Goal: Information Seeking & Learning: Learn about a topic

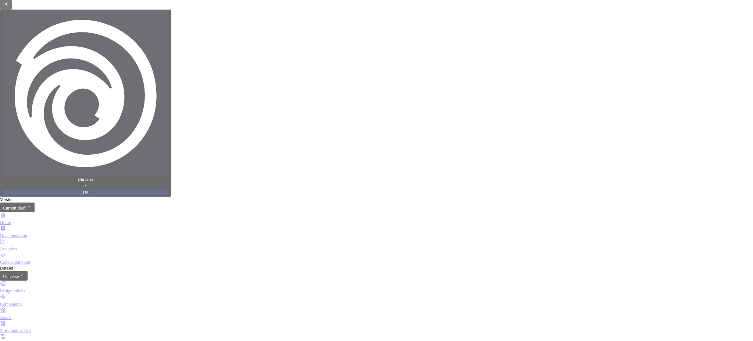
scroll to position [883, 0]
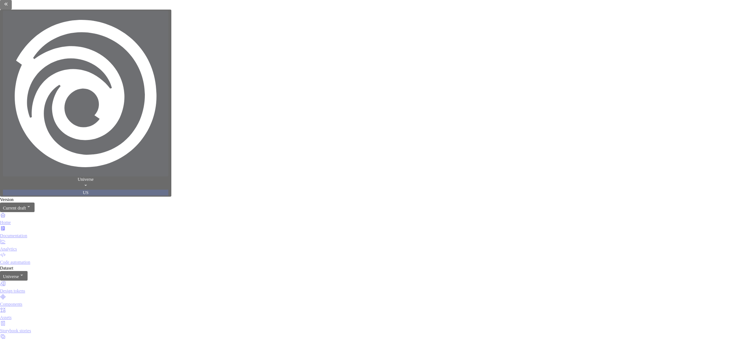
scroll to position [49, 0]
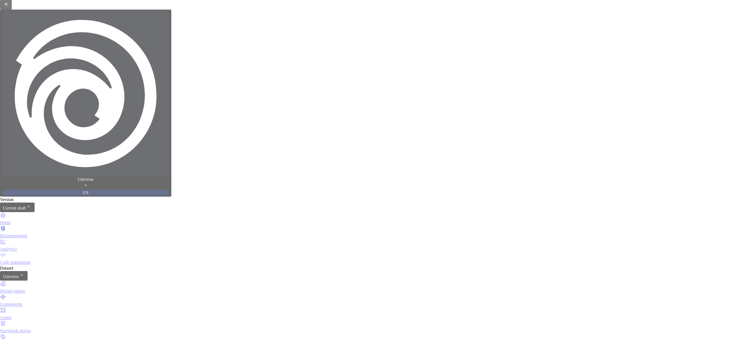
scroll to position [392, 0]
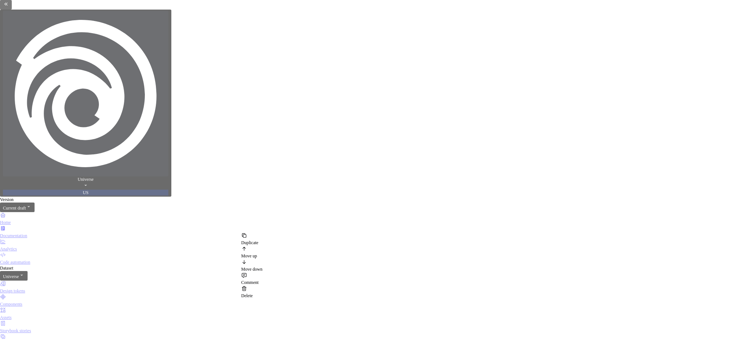
copy div "Input label as such is a non-interactive element intended solely for display pu…"
drag, startPoint x: 460, startPoint y: 232, endPoint x: 209, endPoint y: 173, distance: 257.7
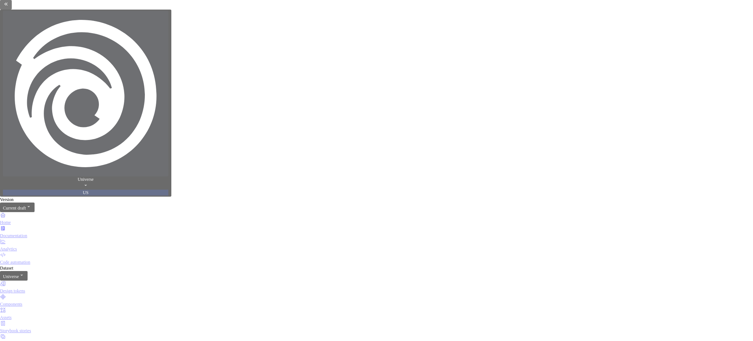
type textarea "*"
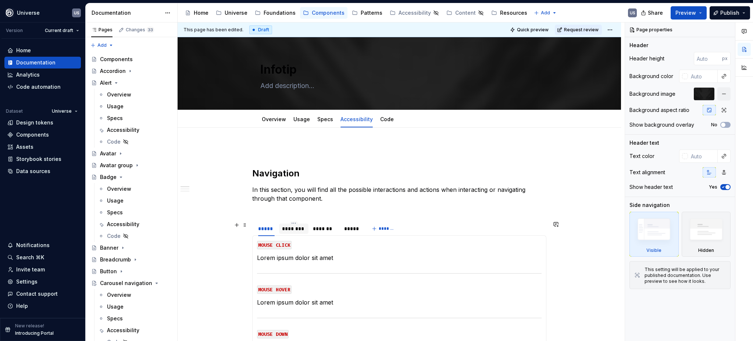
click at [288, 227] on div "********" at bounding box center [294, 228] width 24 height 7
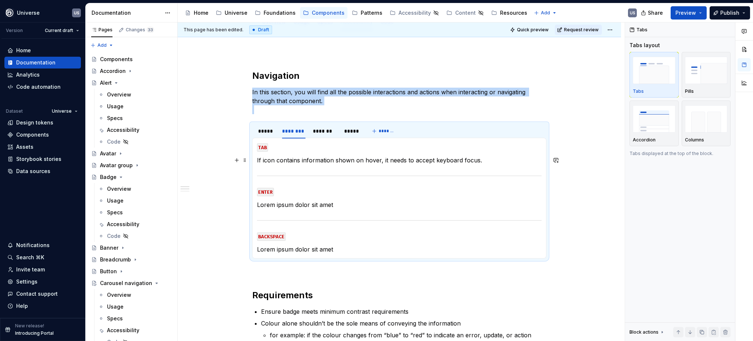
scroll to position [98, 0]
click at [266, 110] on p "In this section, you will find all the possible interactions and actions when i…" at bounding box center [399, 100] width 294 height 26
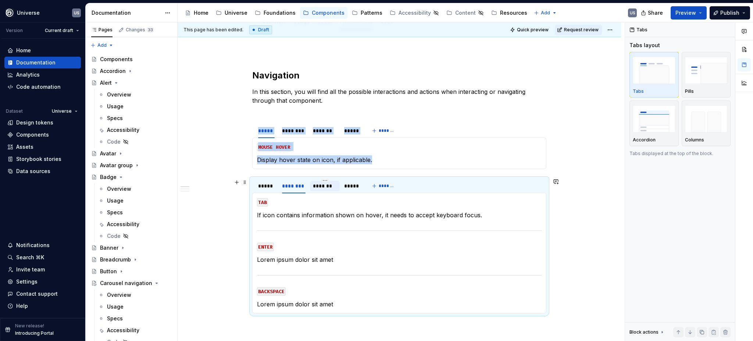
click at [318, 186] on div "*******" at bounding box center [325, 185] width 24 height 7
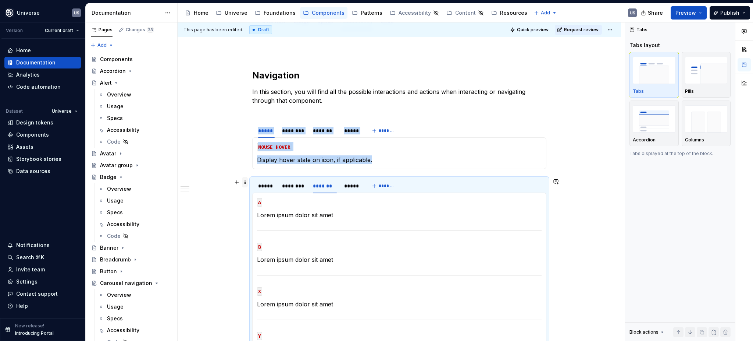
click at [244, 182] on span at bounding box center [245, 182] width 6 height 10
click at [287, 245] on div "Delete" at bounding box center [279, 247] width 48 height 7
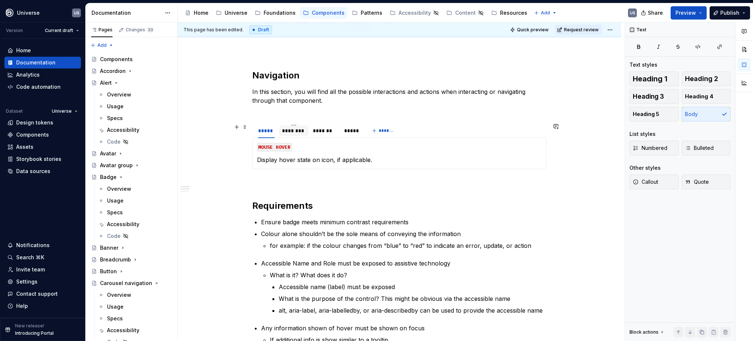
click at [299, 129] on div "********" at bounding box center [294, 130] width 24 height 7
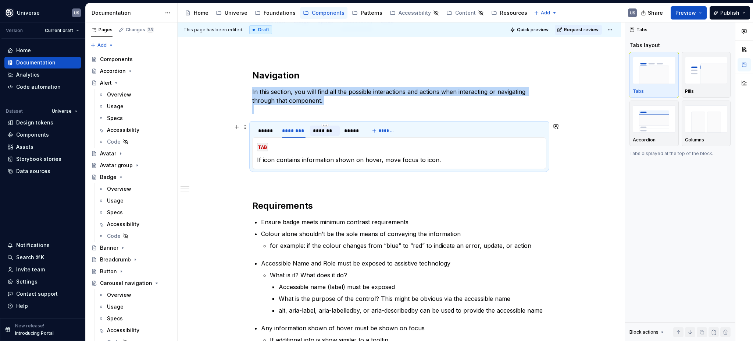
click at [323, 130] on div "*******" at bounding box center [325, 130] width 24 height 7
click at [352, 132] on div "*****" at bounding box center [351, 130] width 15 height 7
click at [269, 132] on div "*****" at bounding box center [266, 130] width 17 height 7
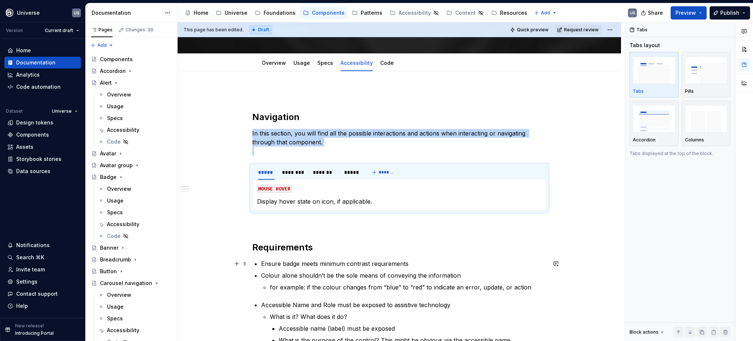
scroll to position [49, 0]
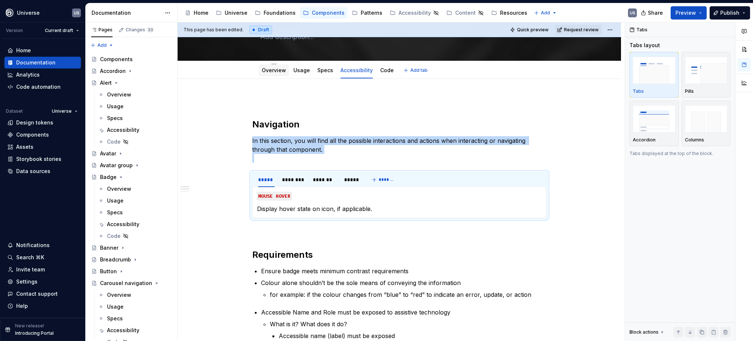
click at [278, 73] on link "Overview" at bounding box center [274, 70] width 24 height 6
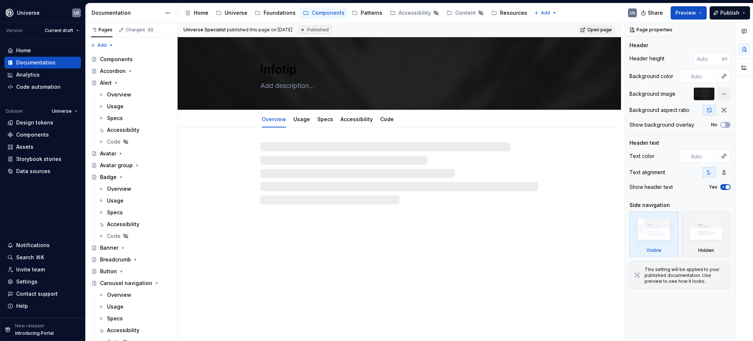
type textarea "*"
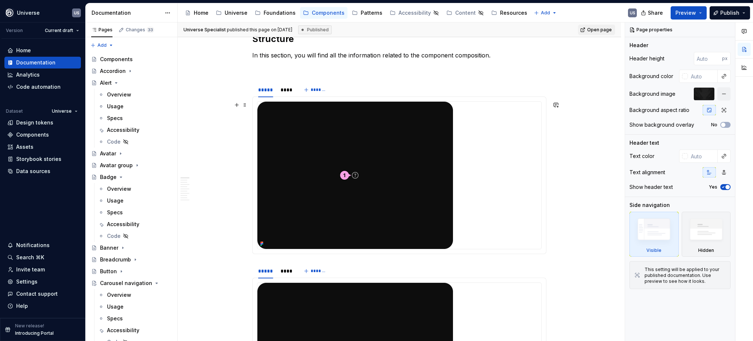
scroll to position [196, 0]
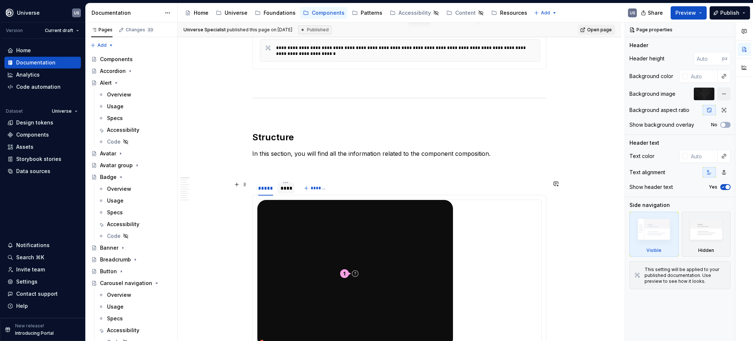
click at [283, 187] on div "****" at bounding box center [286, 187] width 11 height 7
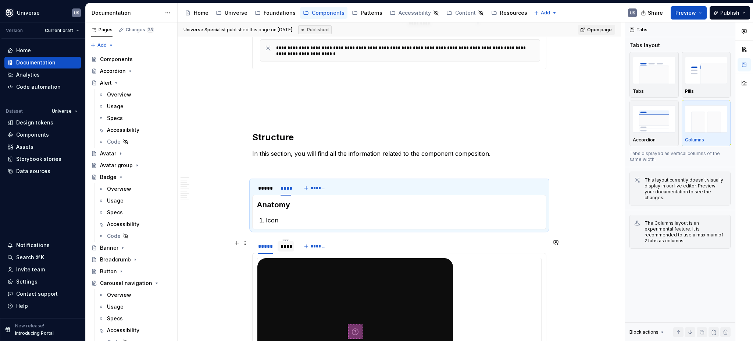
click at [283, 247] on div "****" at bounding box center [286, 245] width 11 height 7
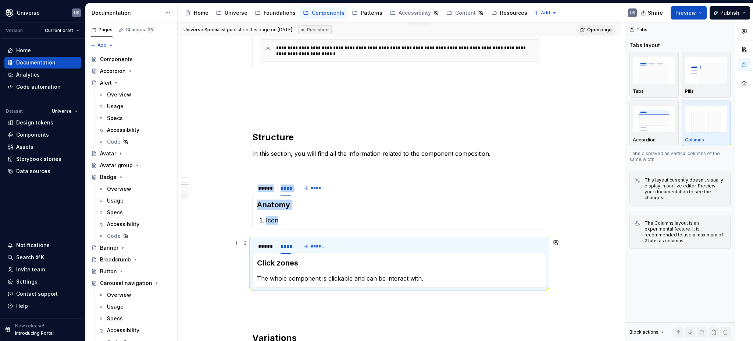
scroll to position [245, 0]
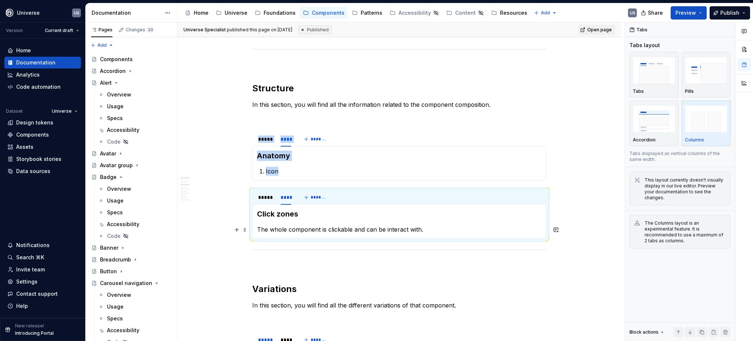
click at [407, 228] on p "The whole component is clickable and can be interact with." at bounding box center [399, 229] width 285 height 9
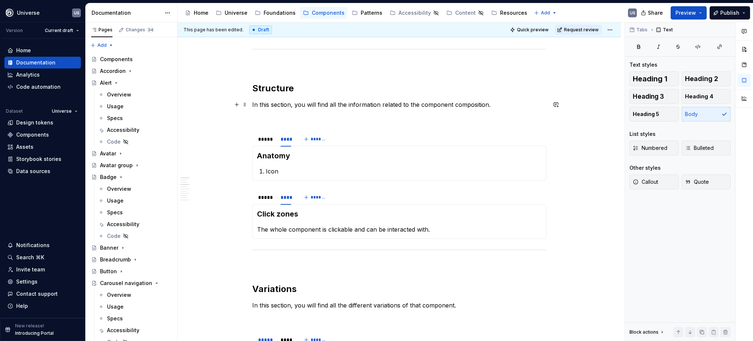
click at [483, 106] on p "In this section, you will find all the information related to the component com…" at bounding box center [399, 104] width 294 height 9
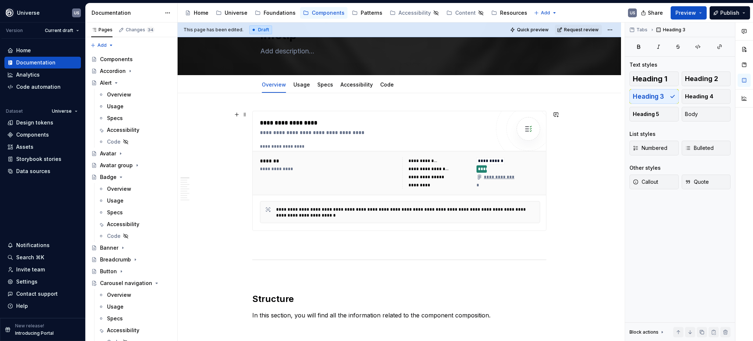
scroll to position [98, 0]
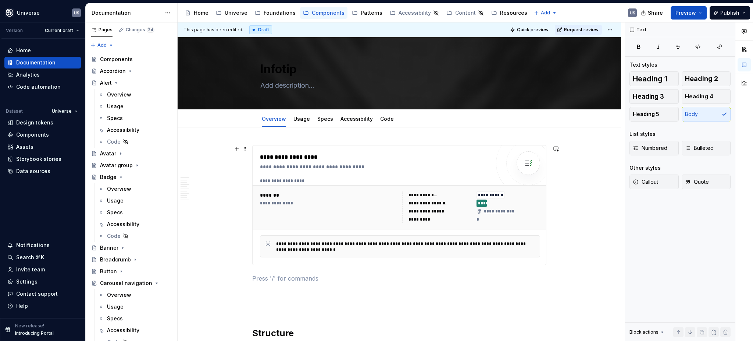
scroll to position [0, 0]
click at [342, 277] on p at bounding box center [399, 278] width 294 height 9
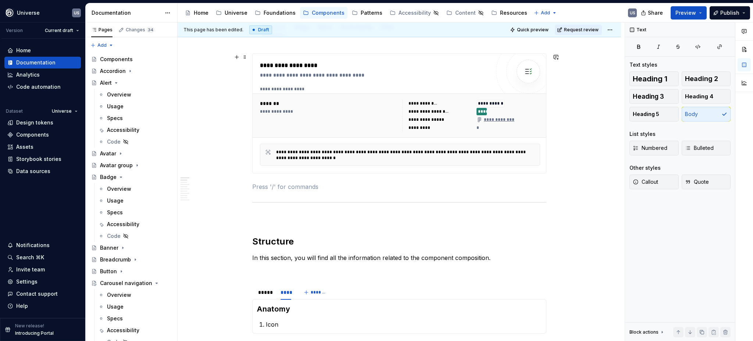
scroll to position [98, 0]
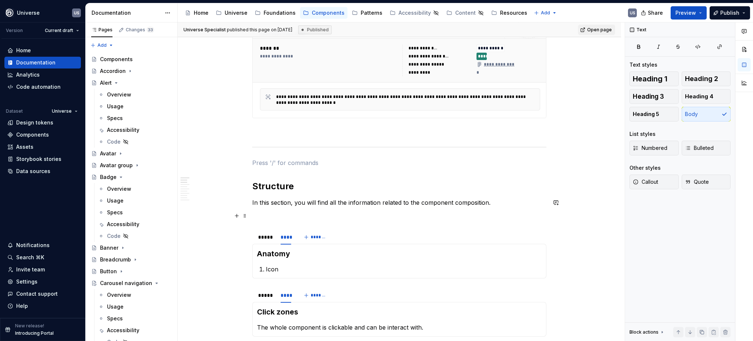
scroll to position [343, 0]
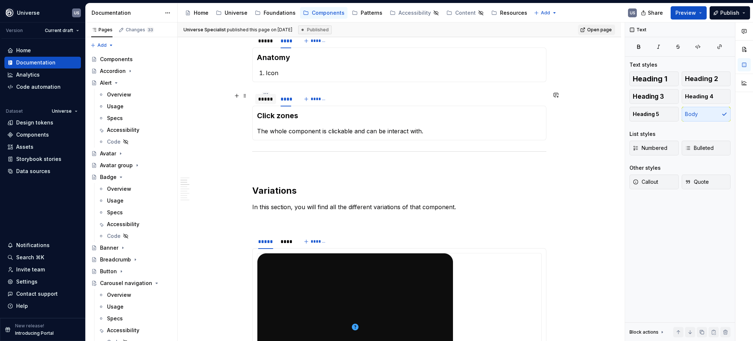
click at [268, 101] on div "*****" at bounding box center [265, 98] width 15 height 7
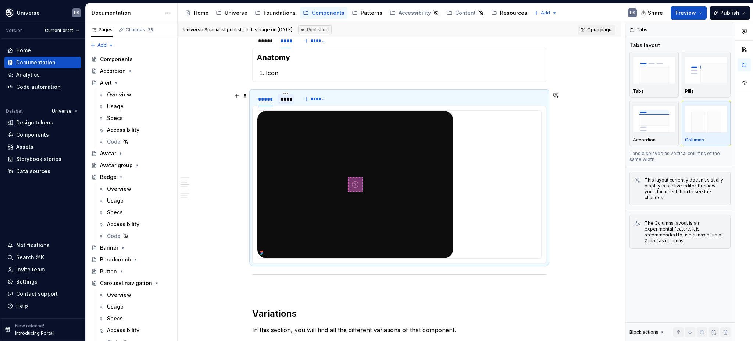
click at [281, 102] on div "****" at bounding box center [286, 98] width 11 height 7
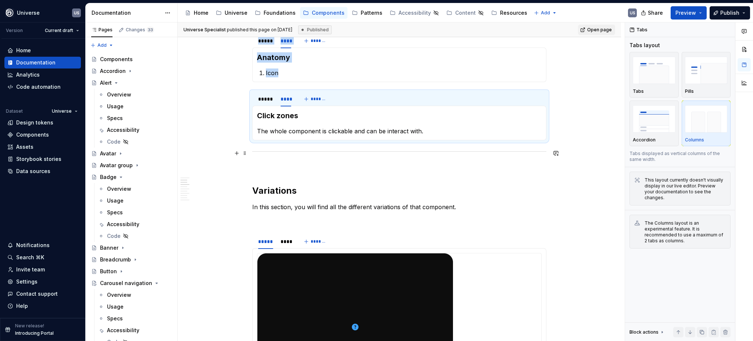
scroll to position [49, 0]
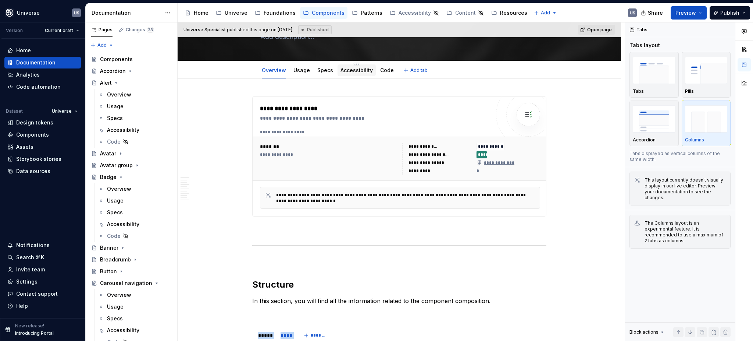
click at [346, 73] on link "Accessibility" at bounding box center [357, 70] width 32 height 6
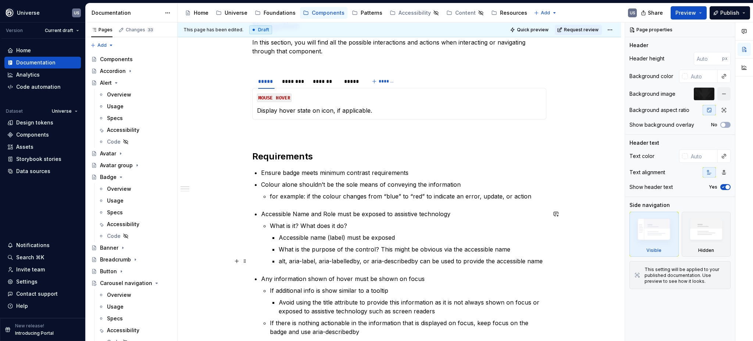
scroll to position [49, 0]
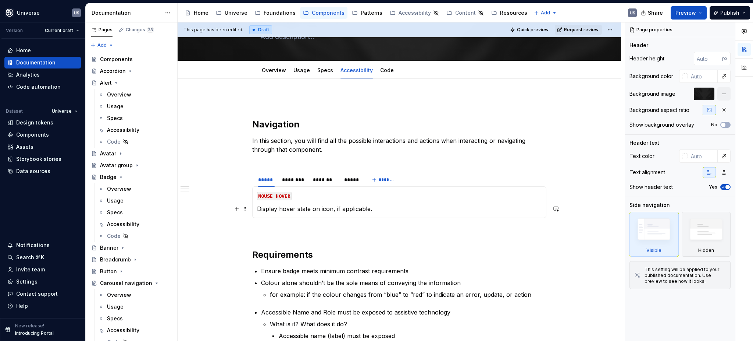
click at [277, 209] on p "Display hover state on icon, if applicable." at bounding box center [399, 208] width 285 height 9
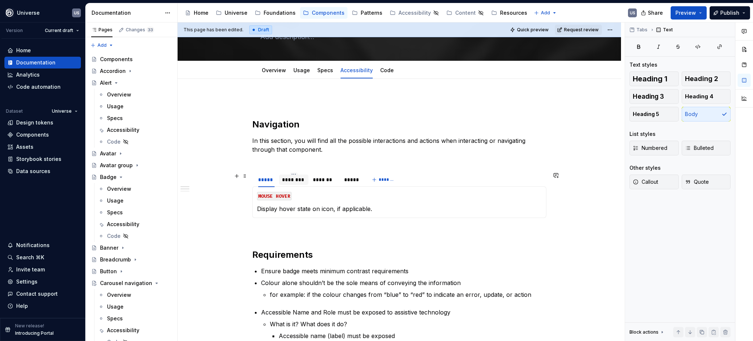
click at [292, 182] on div "********" at bounding box center [294, 179] width 24 height 7
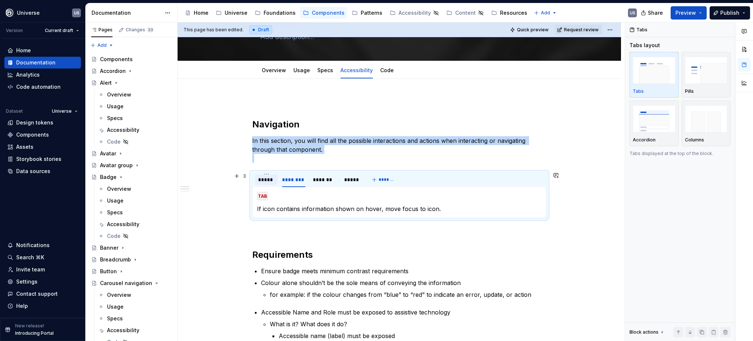
click at [272, 183] on div "*****" at bounding box center [266, 179] width 22 height 10
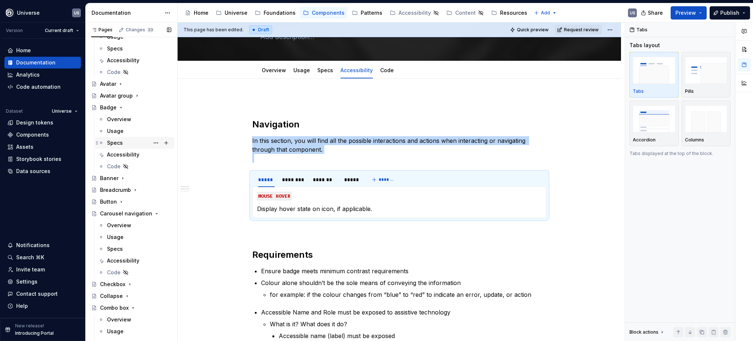
scroll to position [98, 0]
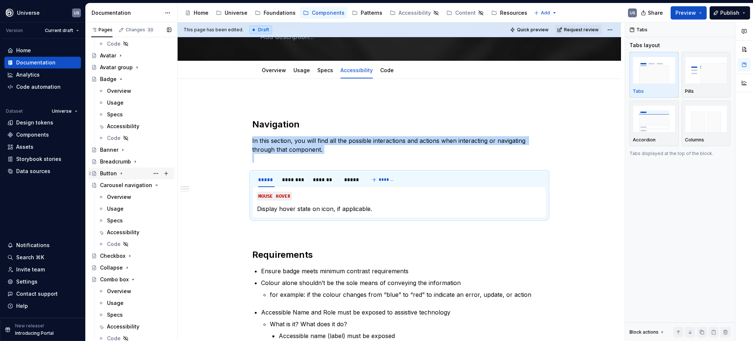
click at [120, 172] on icon "Page tree" at bounding box center [121, 173] width 6 height 6
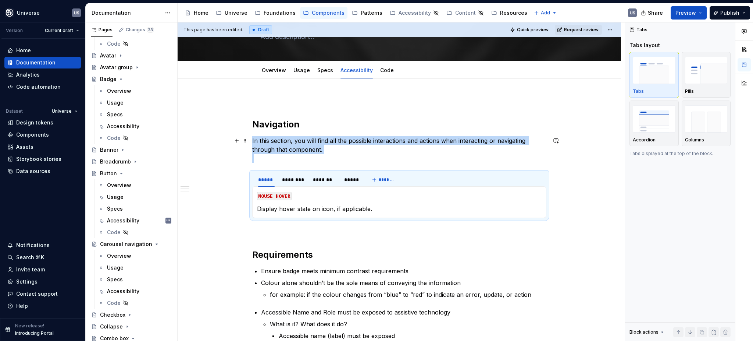
click at [257, 160] on p "In this section, you will find all the possible interactions and actions when i…" at bounding box center [399, 149] width 294 height 26
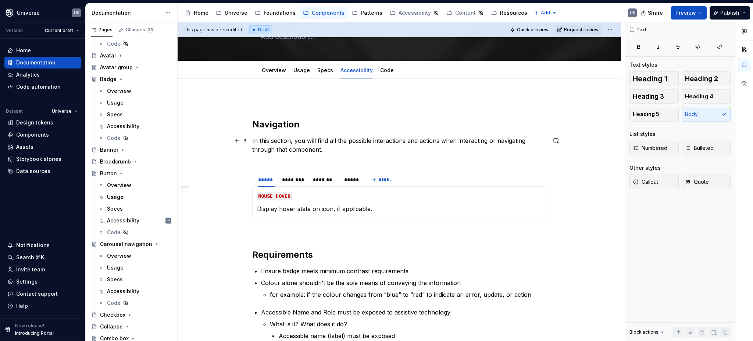
click at [257, 160] on p "In this section, you will find all the possible interactions and actions when i…" at bounding box center [399, 149] width 294 height 26
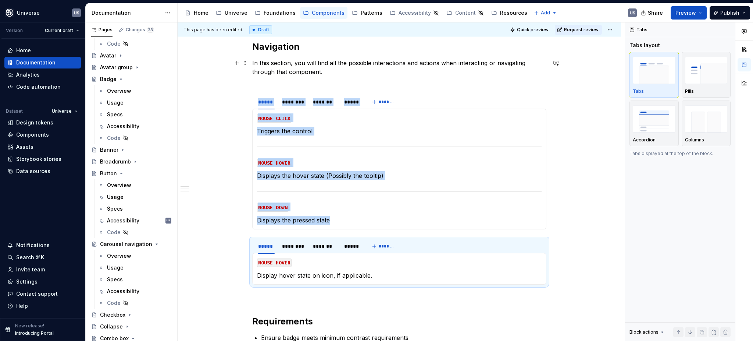
scroll to position [147, 0]
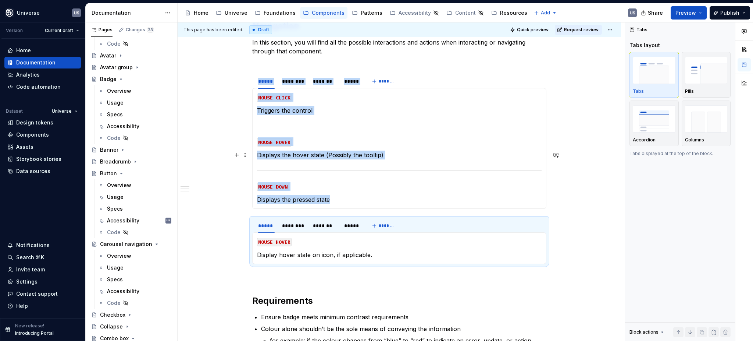
click at [361, 156] on p "Displays the hover state (Possibly the tooltip)" at bounding box center [399, 154] width 285 height 9
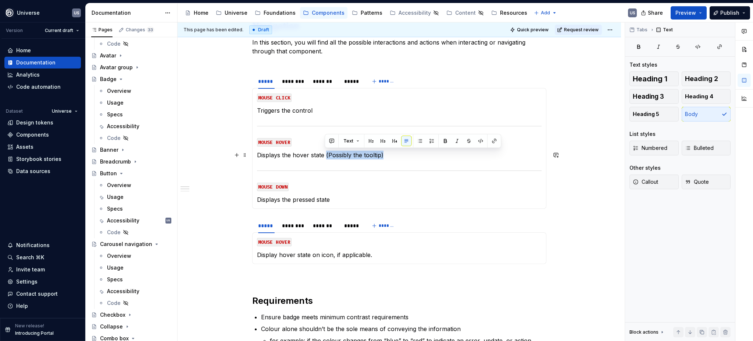
drag, startPoint x: 390, startPoint y: 155, endPoint x: 325, endPoint y: 155, distance: 65.1
click at [325, 155] on p "Displays the hover state (Possibly the tooltip)" at bounding box center [399, 154] width 285 height 9
type textarea "*"
click at [245, 221] on span at bounding box center [245, 222] width 6 height 10
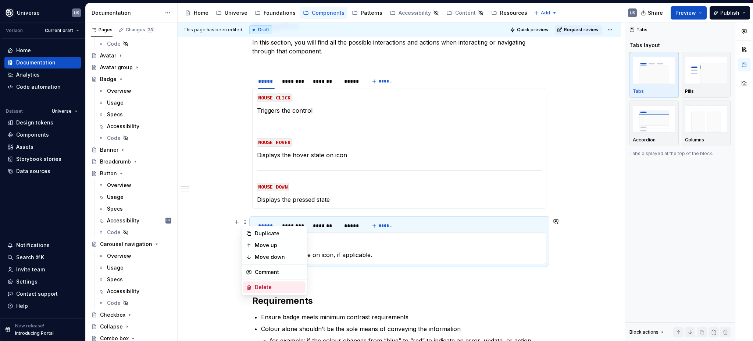
click at [269, 285] on div "Delete" at bounding box center [279, 286] width 48 height 7
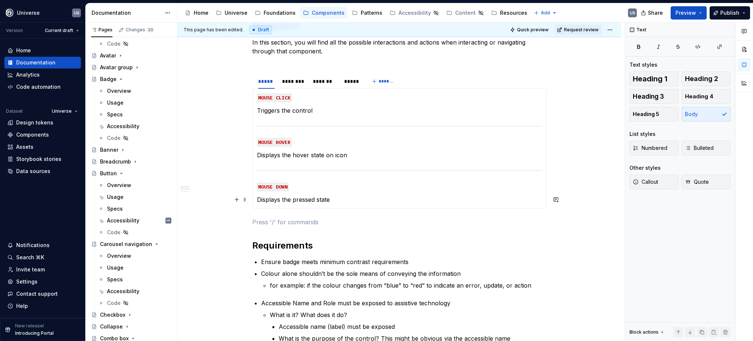
click at [300, 195] on p "Displays the pressed state" at bounding box center [399, 199] width 285 height 9
click at [295, 82] on div "********" at bounding box center [294, 81] width 24 height 7
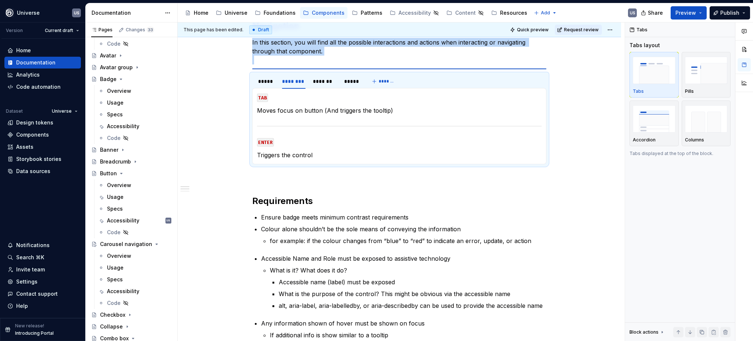
click at [346, 109] on p "Moves focus on button (And triggers the tooltip)" at bounding box center [399, 110] width 285 height 9
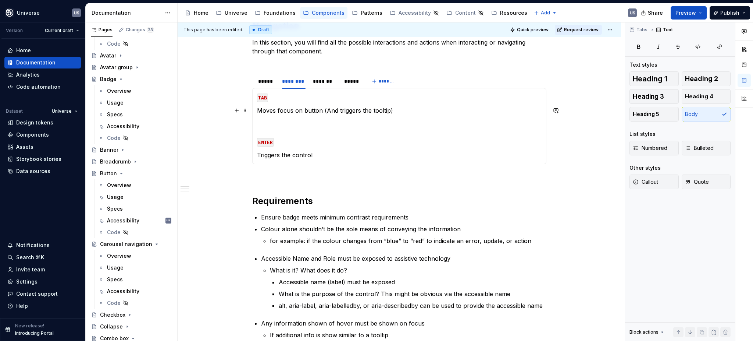
click at [303, 110] on p "Moves focus on button (And triggers the tooltip)" at bounding box center [399, 110] width 285 height 9
drag, startPoint x: 303, startPoint y: 110, endPoint x: 424, endPoint y: 108, distance: 120.7
click at [424, 108] on p "Moves focus on button (And triggers the tooltip)" at bounding box center [399, 110] width 285 height 9
click at [323, 155] on p "Triggers the control" at bounding box center [399, 154] width 285 height 9
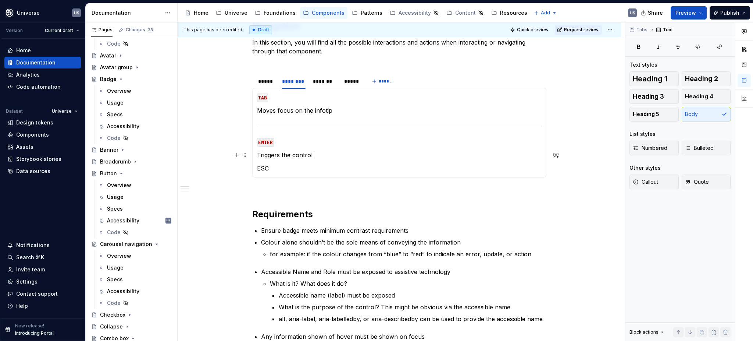
click at [324, 153] on p "Triggers the control" at bounding box center [399, 154] width 285 height 9
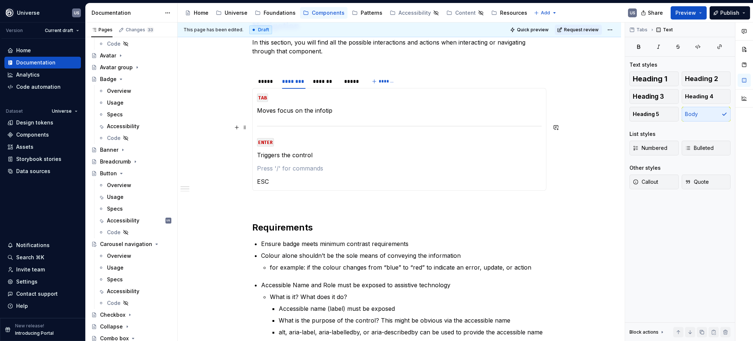
click at [298, 125] on div at bounding box center [399, 126] width 285 height 5
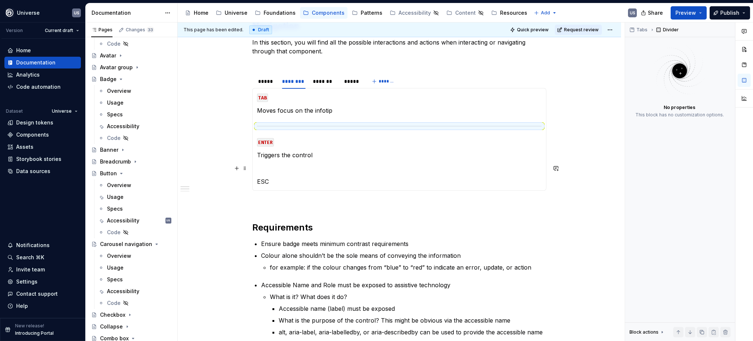
click at [276, 167] on p at bounding box center [399, 168] width 285 height 9
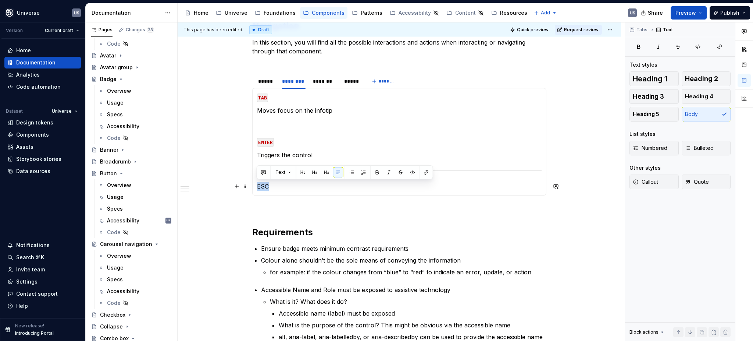
drag, startPoint x: 273, startPoint y: 187, endPoint x: 256, endPoint y: 185, distance: 17.8
click at [256, 186] on div "MOUSE CLICK Triggers the control MOUSE HOVER Displays the hover state on icon M…" at bounding box center [399, 141] width 294 height 107
click at [410, 171] on button "button" at bounding box center [413, 172] width 10 height 10
click at [277, 185] on p "ESC" at bounding box center [399, 186] width 285 height 9
click at [277, 186] on p "ESC" at bounding box center [399, 186] width 285 height 9
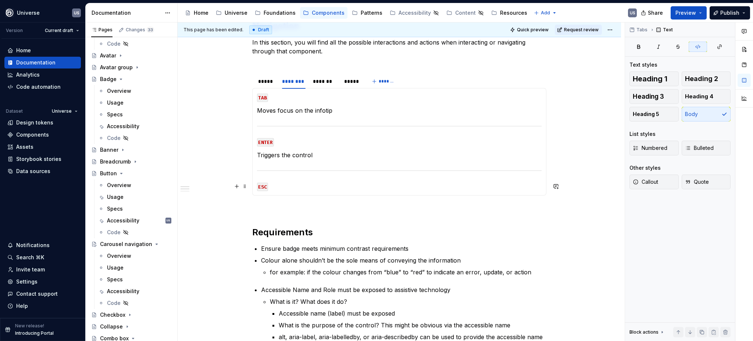
click at [277, 186] on p "ESC" at bounding box center [399, 186] width 285 height 9
click at [274, 188] on p "ESC" at bounding box center [399, 186] width 285 height 9
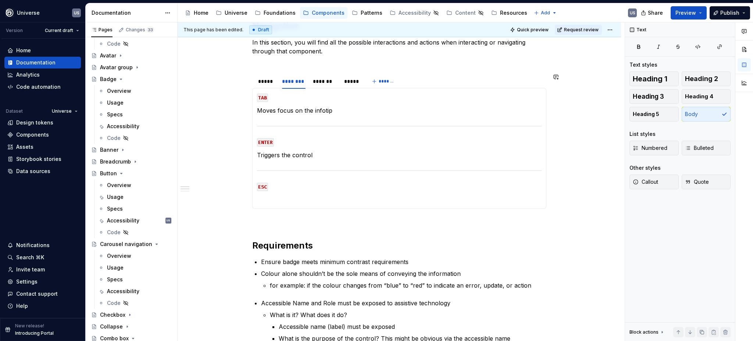
click at [278, 209] on section "***** ******** ******* ***** ******* MOUSE CLICK Triggers the control MOUSE HOV…" at bounding box center [399, 140] width 294 height 135
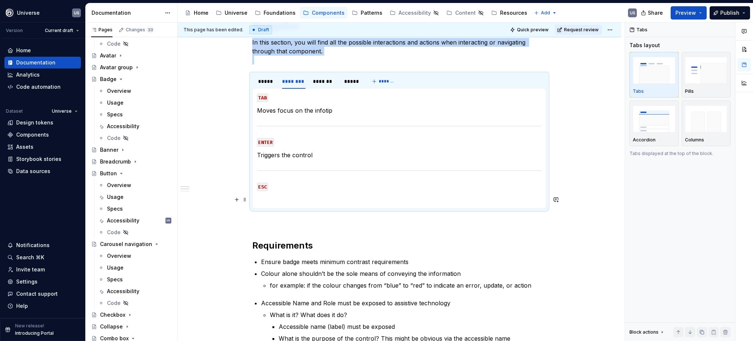
click at [265, 200] on p at bounding box center [399, 199] width 285 height 9
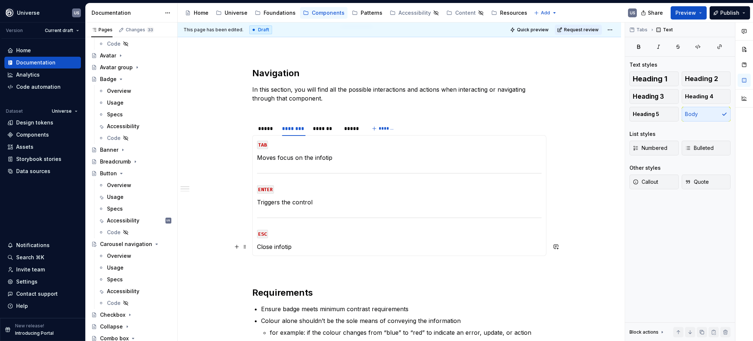
scroll to position [98, 0]
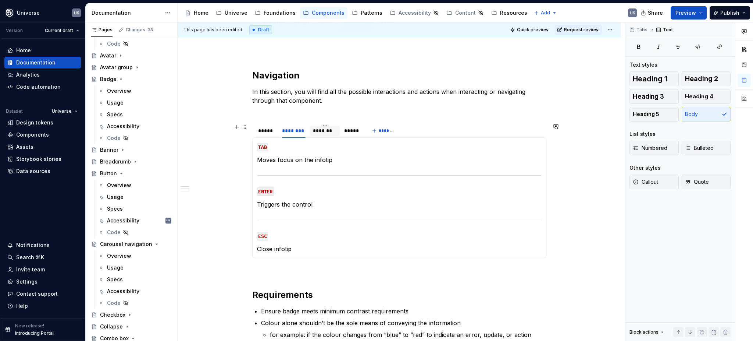
click at [318, 134] on div "*******" at bounding box center [325, 130] width 24 height 7
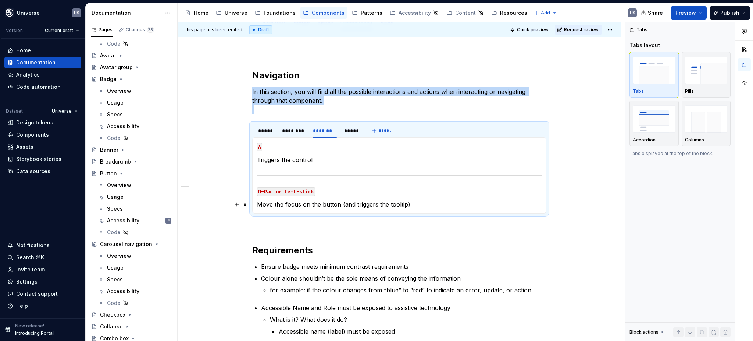
click at [331, 204] on p "Move the focus on the button (and triggers the tooltip)" at bounding box center [399, 204] width 285 height 9
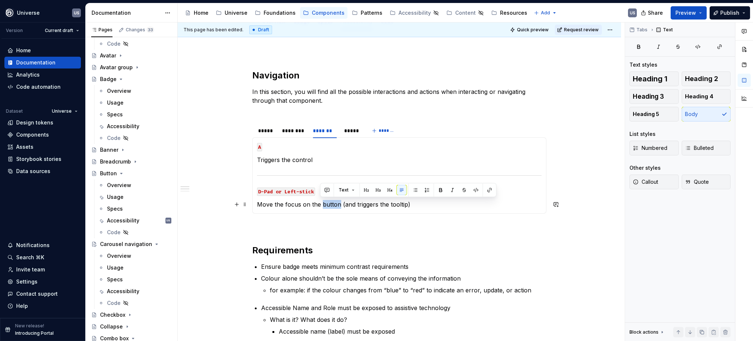
drag, startPoint x: 338, startPoint y: 204, endPoint x: 320, endPoint y: 204, distance: 17.3
click at [320, 204] on p "Move the focus on the button (and triggers the tooltip)" at bounding box center [399, 204] width 285 height 9
click at [412, 206] on p "Move the focus on the infotip (and triggers the tooltip)" at bounding box center [399, 204] width 285 height 9
drag, startPoint x: 412, startPoint y: 203, endPoint x: 340, endPoint y: 205, distance: 72.9
click at [340, 205] on p "Move the focus on the infotip (and triggers the tooltip)" at bounding box center [399, 204] width 285 height 9
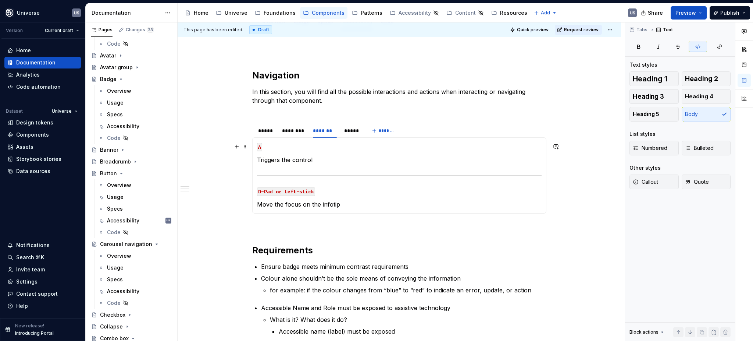
click at [258, 147] on code "A" at bounding box center [259, 147] width 5 height 8
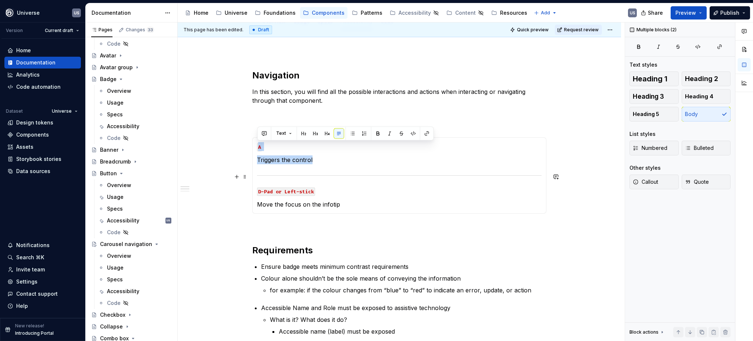
drag, startPoint x: 256, startPoint y: 147, endPoint x: 330, endPoint y: 175, distance: 78.7
click at [330, 175] on section-item-column "A Triggers the control D-Pad or Left-stick Move the focus on the infotip" at bounding box center [399, 175] width 285 height 67
copy section-item-column "A Triggers the control"
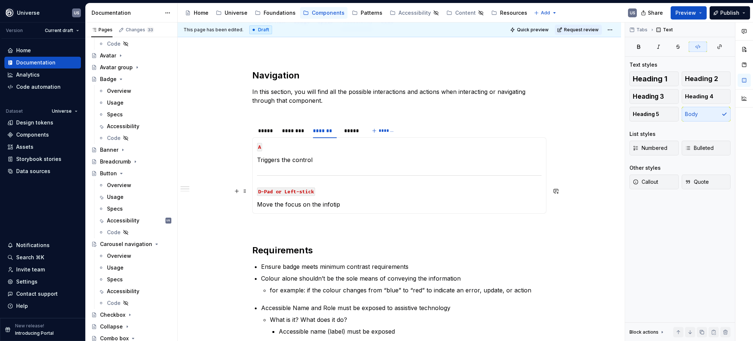
click at [259, 179] on section-item-column "A Triggers the control D-Pad or Left-stick Move the focus on the infotip" at bounding box center [399, 175] width 285 height 67
click at [255, 187] on div "MOUSE CLICK Triggers the control MOUSE HOVER Displays the hover state on icon M…" at bounding box center [399, 175] width 294 height 76
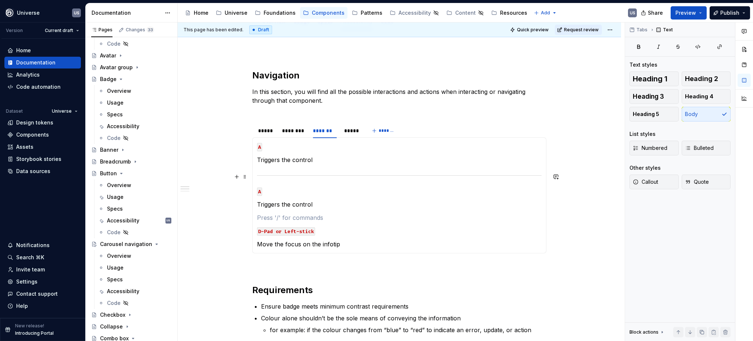
click at [308, 176] on div at bounding box center [399, 175] width 285 height 5
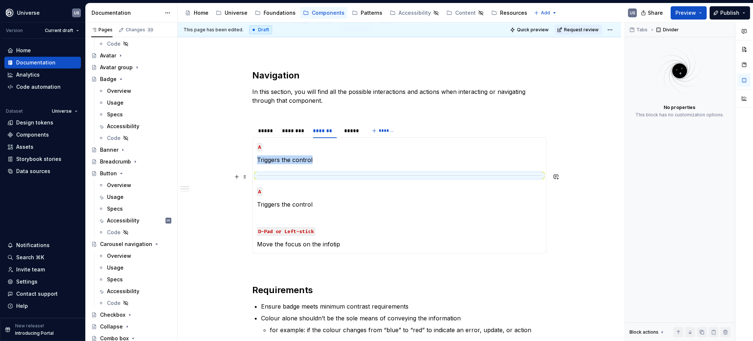
copy p "Triggers the control"
click at [287, 216] on p at bounding box center [399, 217] width 285 height 9
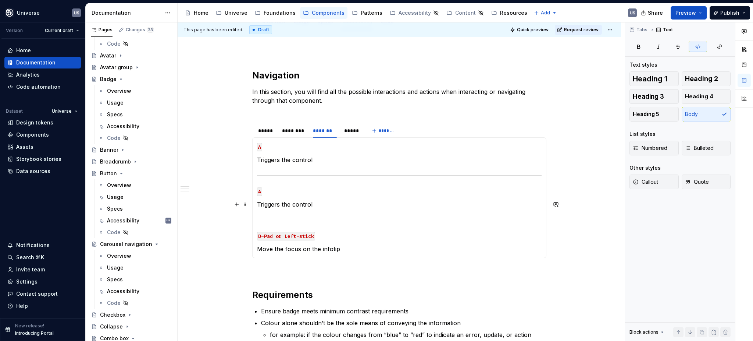
click at [271, 205] on p "Triggers the control" at bounding box center [399, 204] width 285 height 9
click at [262, 190] on p "A" at bounding box center [399, 191] width 285 height 9
click at [314, 203] on p "Triggers the control" at bounding box center [399, 204] width 285 height 9
click at [347, 128] on div "*****" at bounding box center [351, 130] width 15 height 7
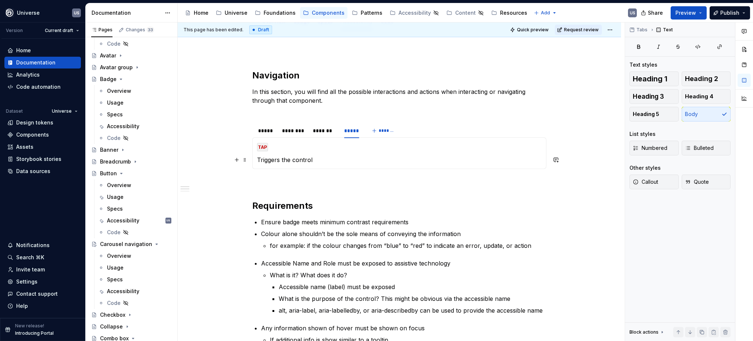
click at [312, 158] on p "Triggers the control" at bounding box center [399, 159] width 285 height 9
click at [258, 159] on p "open the infotip" at bounding box center [399, 159] width 285 height 9
click at [271, 159] on p "Open the infotip" at bounding box center [399, 159] width 285 height 9
click at [322, 163] on p "Open/Close the infotip" at bounding box center [399, 159] width 285 height 9
click at [321, 132] on div "*******" at bounding box center [325, 130] width 24 height 7
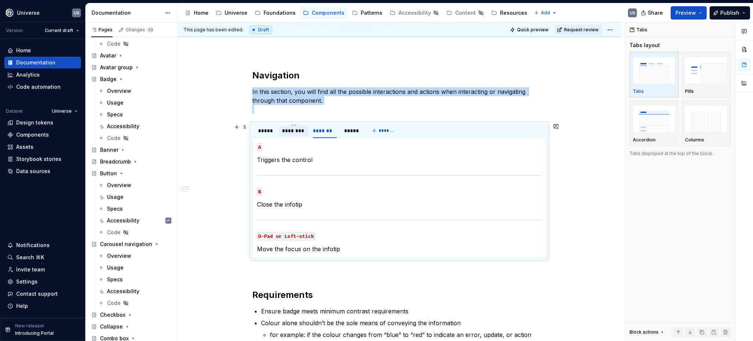
click at [293, 131] on div "********" at bounding box center [294, 130] width 24 height 7
click at [267, 132] on div "*****" at bounding box center [266, 130] width 17 height 7
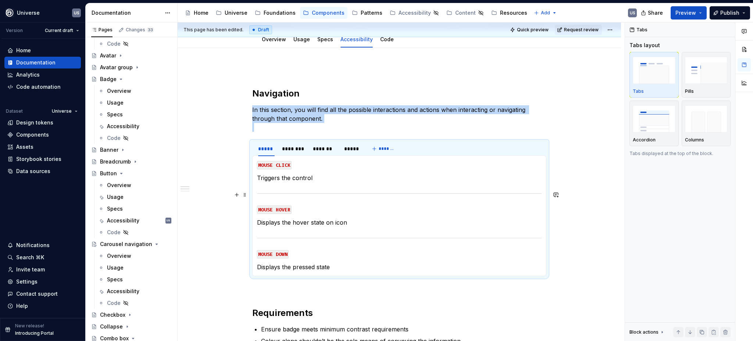
scroll to position [147, 0]
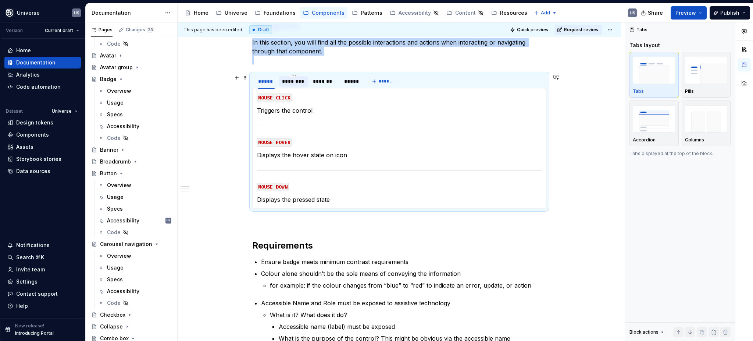
click at [290, 84] on div "********" at bounding box center [294, 81] width 24 height 7
click at [319, 84] on div "*******" at bounding box center [325, 81] width 24 height 7
click at [320, 109] on p "Triggers the control" at bounding box center [399, 110] width 285 height 9
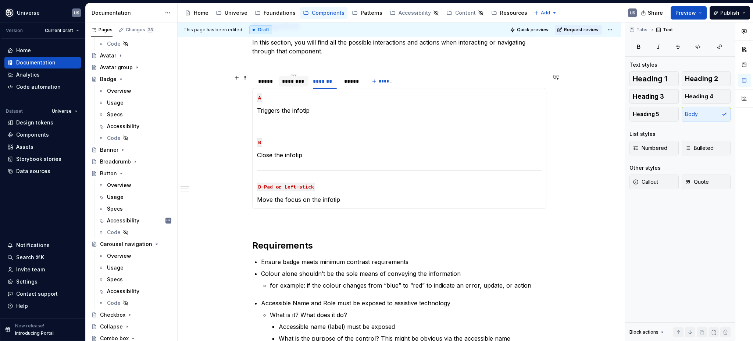
click at [289, 79] on div "********" at bounding box center [294, 81] width 24 height 7
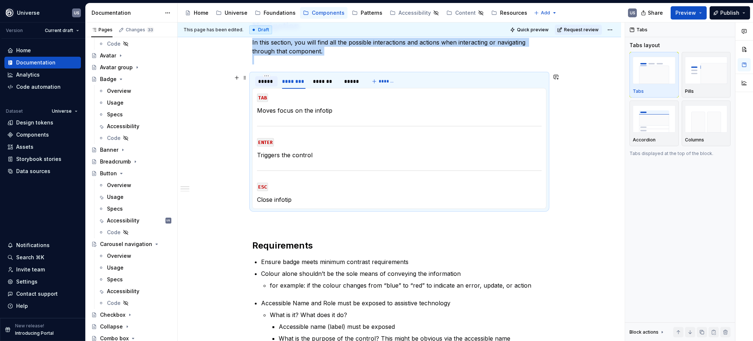
click at [269, 82] on div "*****" at bounding box center [266, 81] width 17 height 7
click at [316, 110] on p "Triggers the control" at bounding box center [399, 110] width 285 height 9
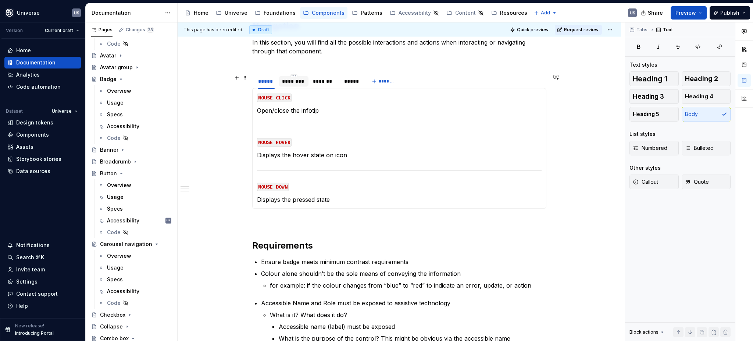
click at [299, 83] on div "********" at bounding box center [294, 81] width 24 height 7
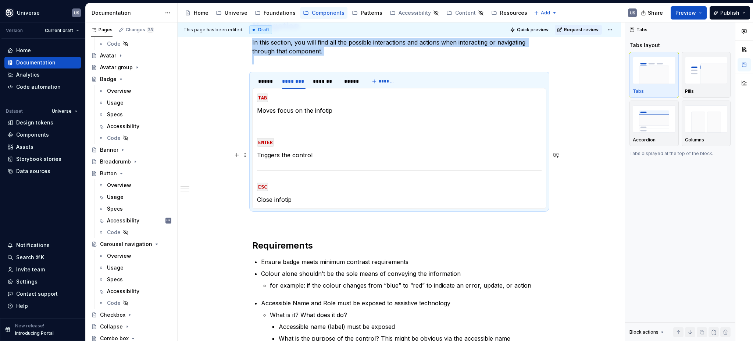
click at [318, 157] on p "Triggers the control" at bounding box center [399, 154] width 285 height 9
click at [310, 156] on p "Triggers the control" at bounding box center [399, 154] width 285 height 9
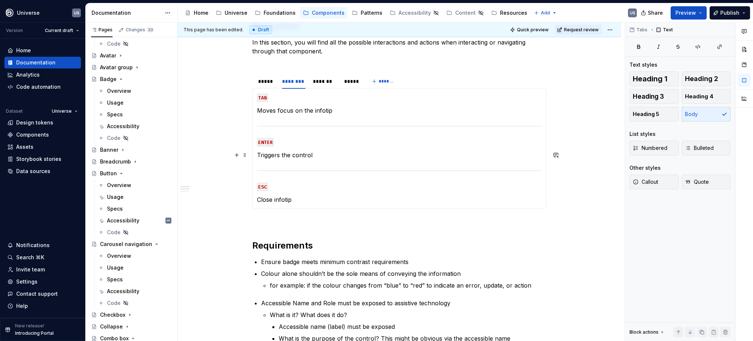
click at [312, 155] on p "Triggers the control" at bounding box center [399, 154] width 285 height 9
click at [328, 84] on div "*******" at bounding box center [325, 81] width 24 height 7
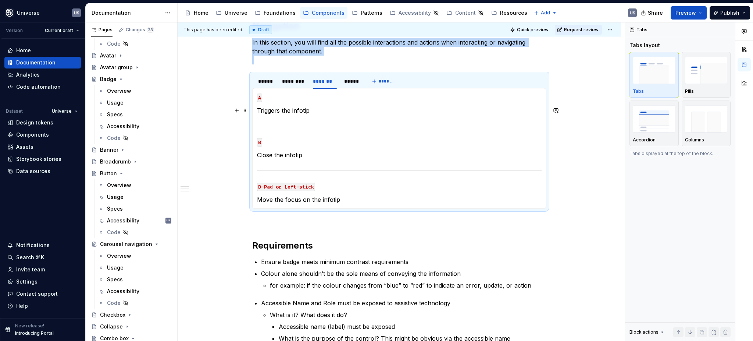
click at [310, 109] on p "Triggers the infotip" at bounding box center [399, 110] width 285 height 9
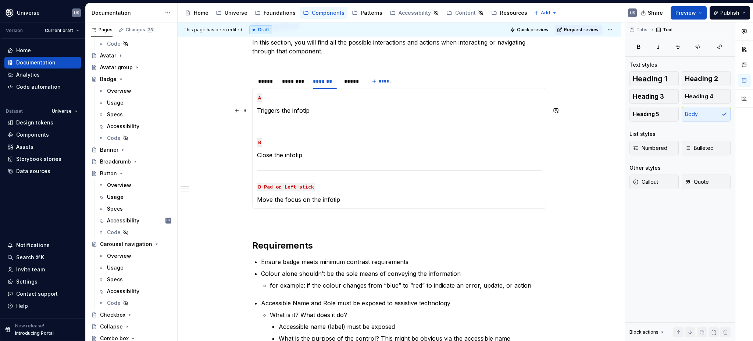
click at [278, 111] on p "Triggers the infotip" at bounding box center [399, 110] width 285 height 9
drag, startPoint x: 278, startPoint y: 111, endPoint x: 256, endPoint y: 110, distance: 22.1
click at [257, 110] on p "Triggers the infotip" at bounding box center [399, 110] width 285 height 9
click at [309, 110] on p "Opens the infotip" at bounding box center [399, 110] width 285 height 9
click at [349, 85] on div "*****" at bounding box center [351, 81] width 15 height 7
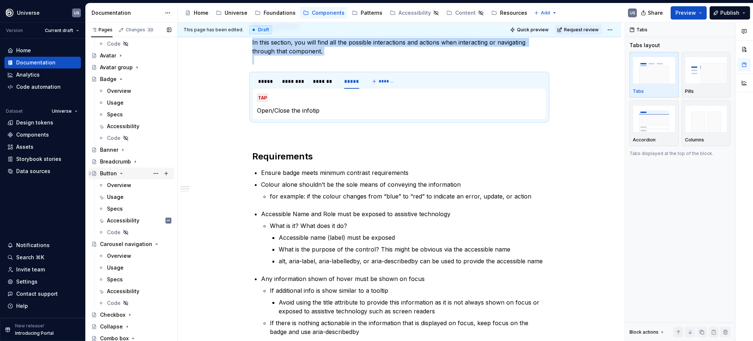
click at [120, 173] on icon "Page tree" at bounding box center [121, 173] width 6 height 6
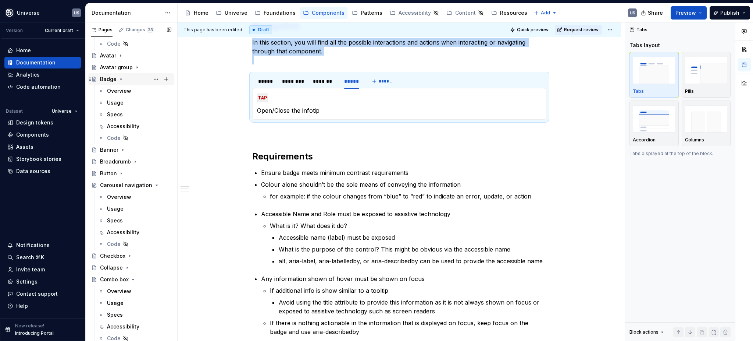
click at [120, 79] on icon "Page tree" at bounding box center [121, 79] width 2 height 1
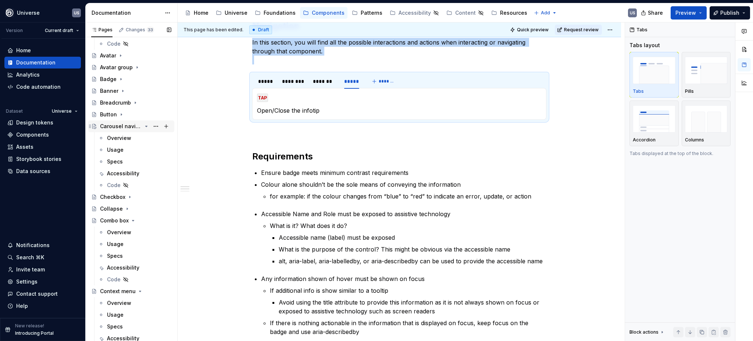
click at [146, 126] on icon "Page tree" at bounding box center [147, 126] width 2 height 1
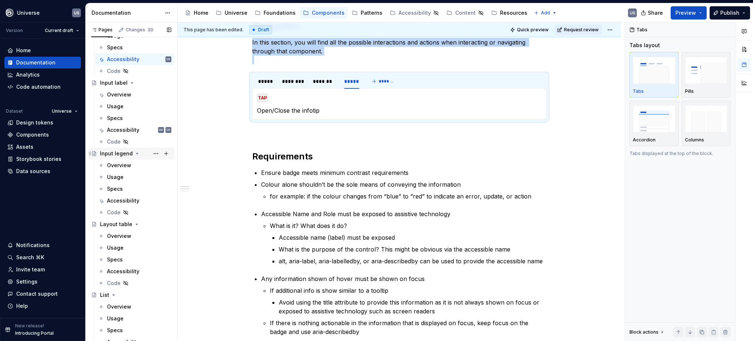
scroll to position [981, 0]
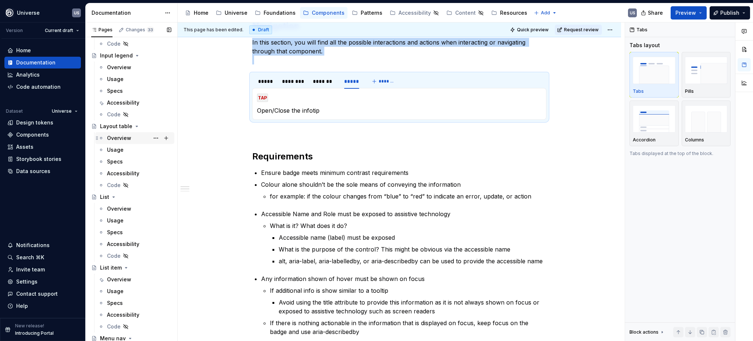
click at [119, 138] on div "Overview" at bounding box center [119, 137] width 24 height 7
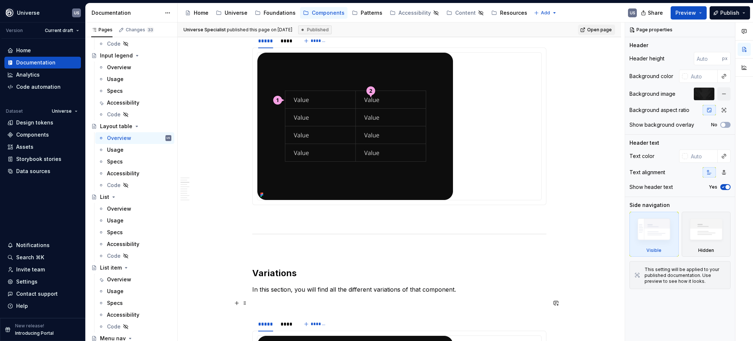
scroll to position [589, 0]
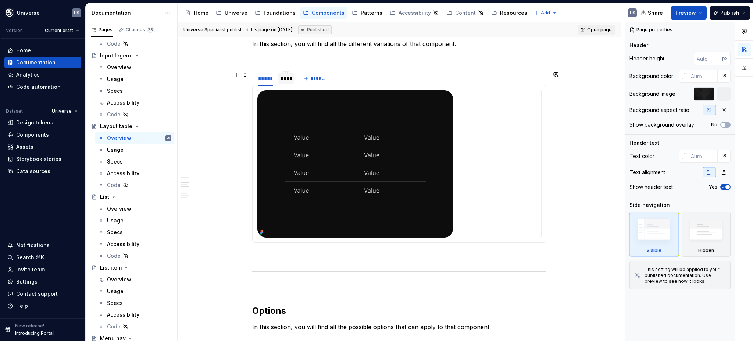
click at [284, 81] on div "****" at bounding box center [286, 78] width 11 height 7
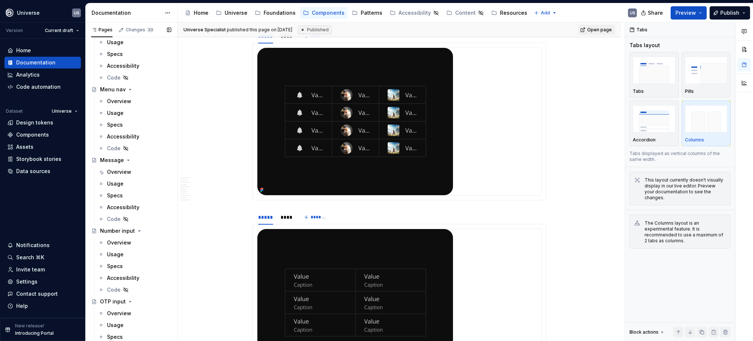
scroll to position [1177, 0]
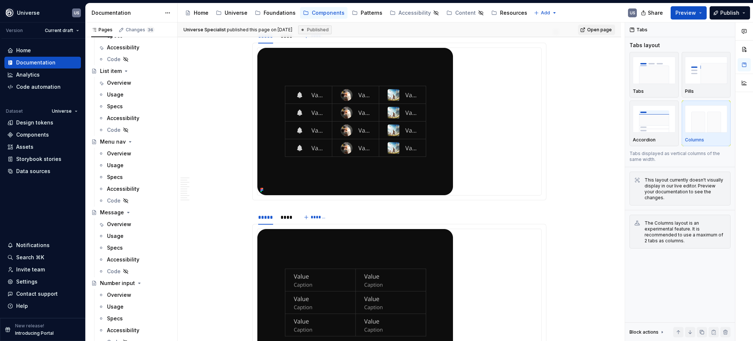
type textarea "*"
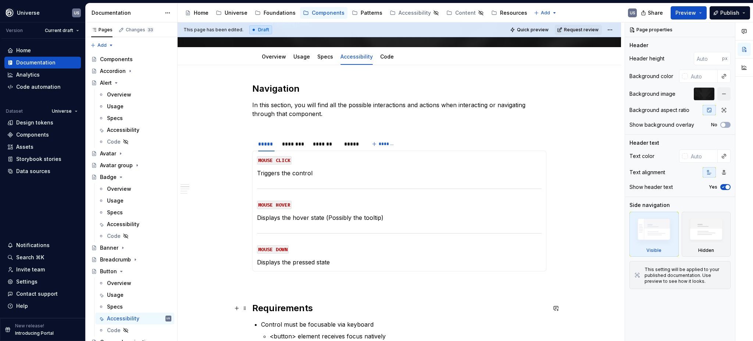
scroll to position [49, 0]
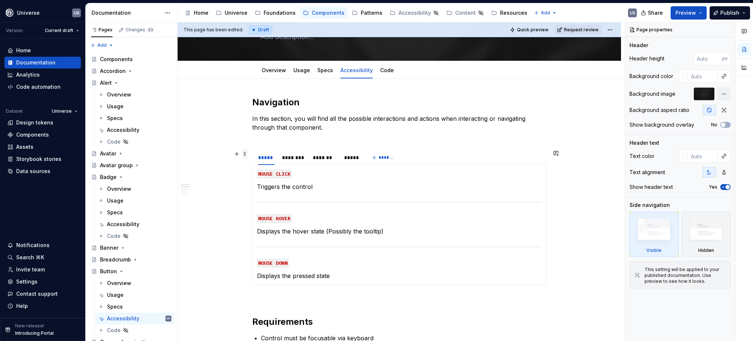
click at [246, 153] on span at bounding box center [245, 154] width 6 height 10
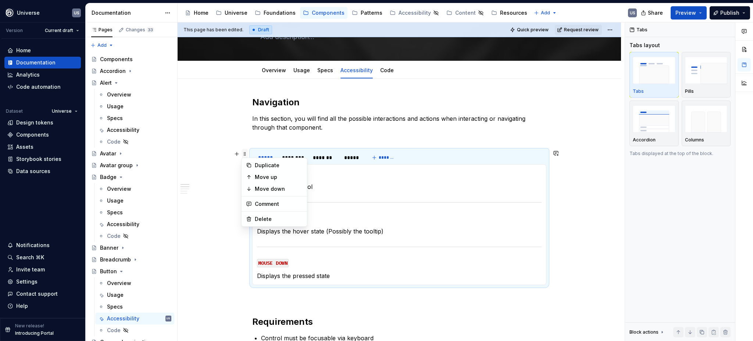
click at [243, 153] on span at bounding box center [245, 154] width 6 height 10
type textarea "*"
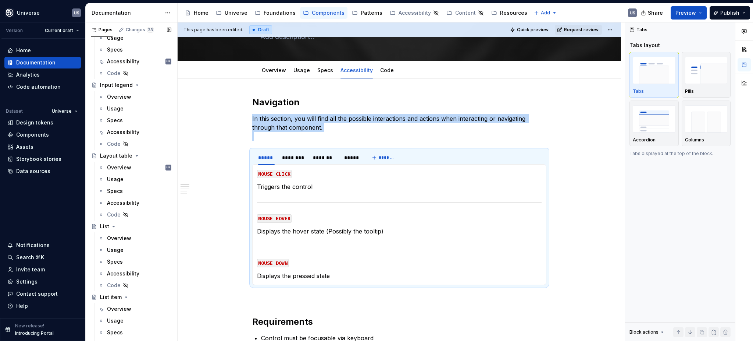
scroll to position [1177, 0]
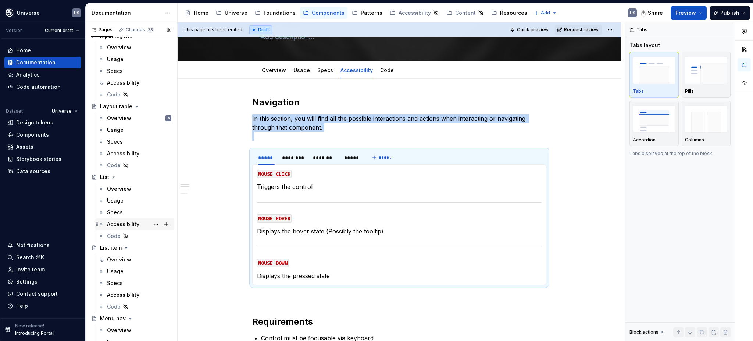
click at [128, 224] on div "Accessibility" at bounding box center [123, 223] width 32 height 7
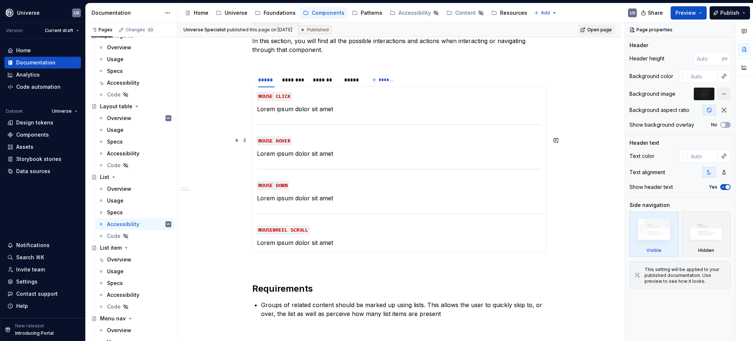
scroll to position [147, 0]
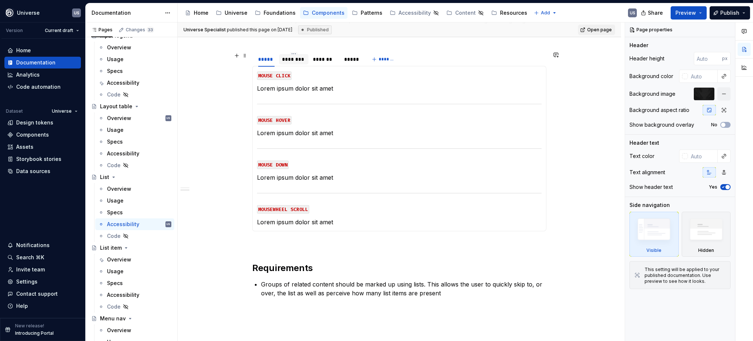
click at [297, 64] on div "********" at bounding box center [293, 59] width 29 height 10
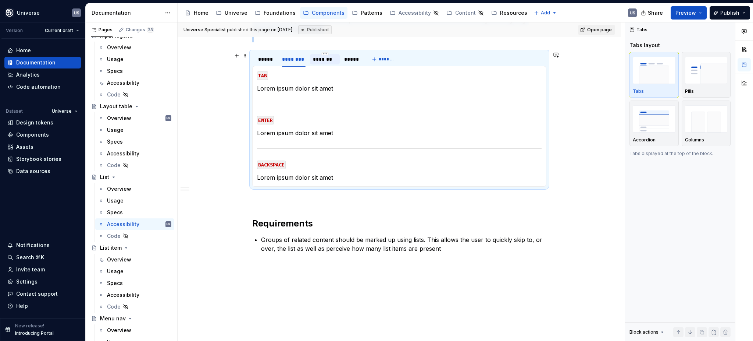
click at [328, 61] on div "*******" at bounding box center [325, 59] width 24 height 7
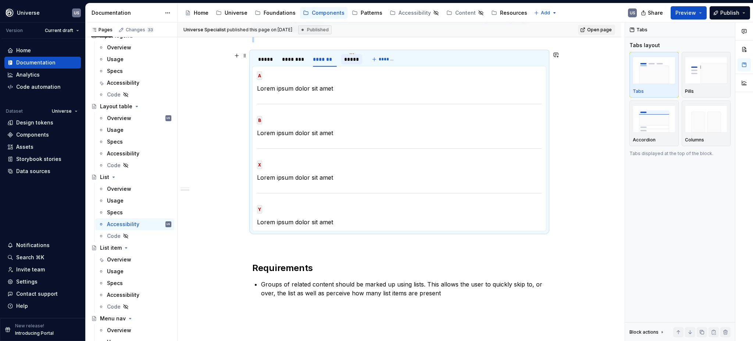
click at [349, 61] on div "*****" at bounding box center [351, 59] width 15 height 7
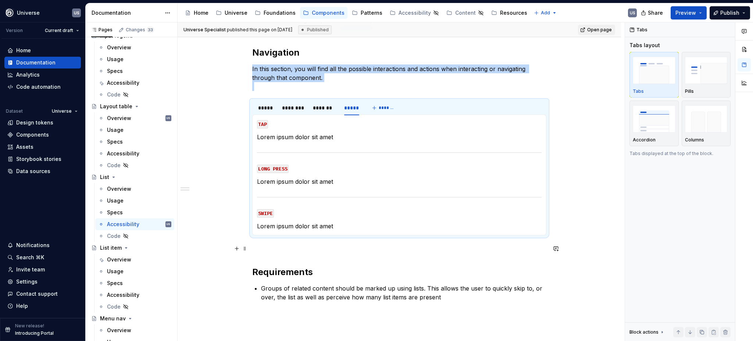
scroll to position [98, 0]
type textarea "*"
click at [245, 104] on span at bounding box center [245, 105] width 6 height 10
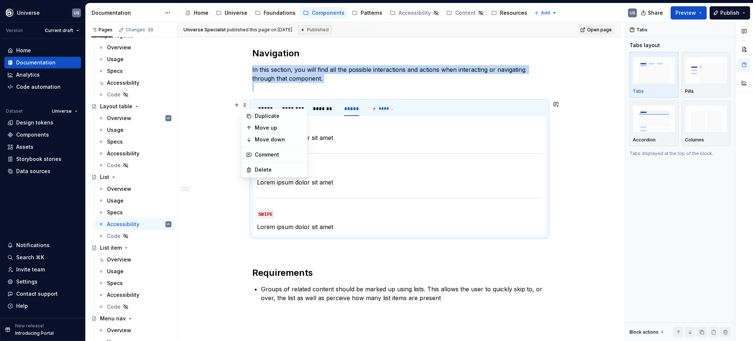
click at [243, 104] on span at bounding box center [245, 105] width 6 height 10
click at [256, 171] on div "Delete" at bounding box center [279, 169] width 48 height 7
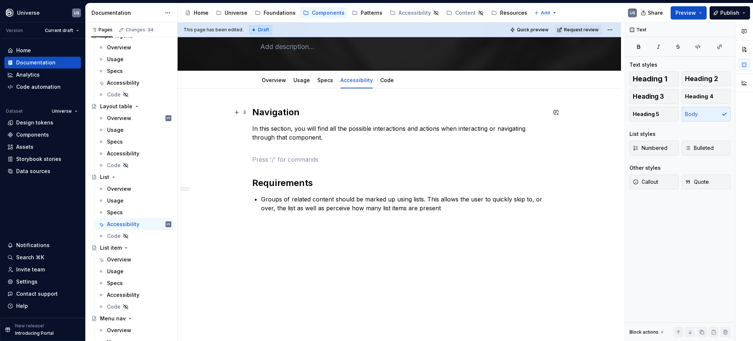
scroll to position [38, 0]
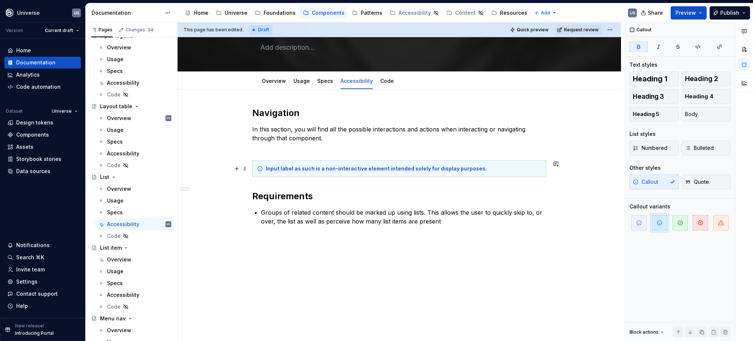
click at [281, 170] on strong "Input label as such is a non-interactive element intended solely for display pu…" at bounding box center [376, 168] width 221 height 6
drag, startPoint x: 291, startPoint y: 168, endPoint x: 265, endPoint y: 166, distance: 25.8
click at [266, 166] on strong "Input label as such is a non-interactive element intended solely for display pu…" at bounding box center [376, 168] width 221 height 6
drag, startPoint x: 280, startPoint y: 168, endPoint x: 298, endPoint y: 171, distance: 18.3
click at [298, 171] on div "A list as such is a non-interactive element intended solely for display purpose…" at bounding box center [404, 168] width 276 height 7
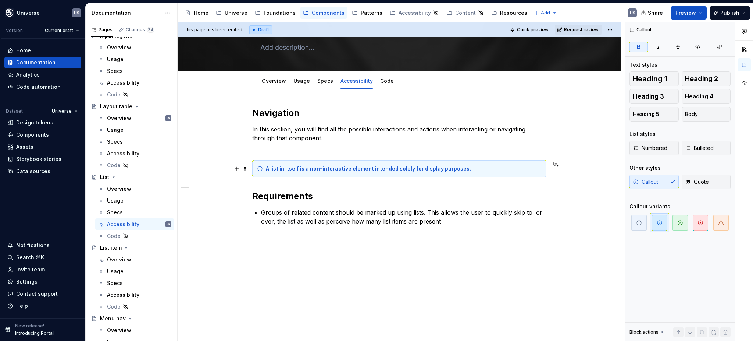
click at [427, 164] on div "A list in itself is a non-interactive element intended solely for display purpo…" at bounding box center [399, 168] width 294 height 17
drag, startPoint x: 461, startPoint y: 168, endPoint x: 369, endPoint y: 165, distance: 92.4
click at [369, 165] on strong "A list in itself is a non-interactive element intended solely for display purpo…" at bounding box center [368, 168] width 205 height 6
click at [385, 220] on p "Groups of related content should be marked up using lists. This allows the user…" at bounding box center [403, 217] width 285 height 18
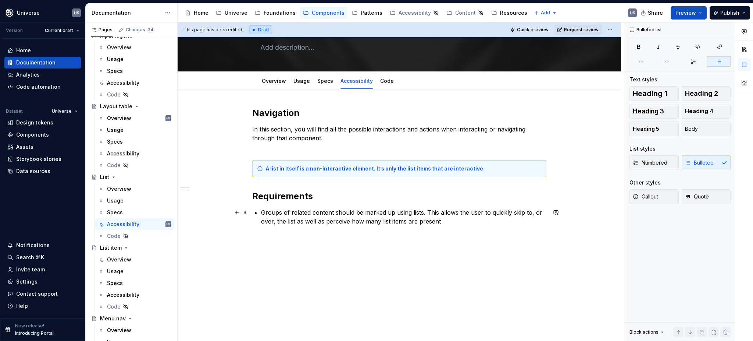
click at [334, 223] on p "Groups of related content should be marked up using lists. This allows the user…" at bounding box center [403, 217] width 285 height 18
click at [114, 176] on icon "Page tree" at bounding box center [114, 177] width 6 height 6
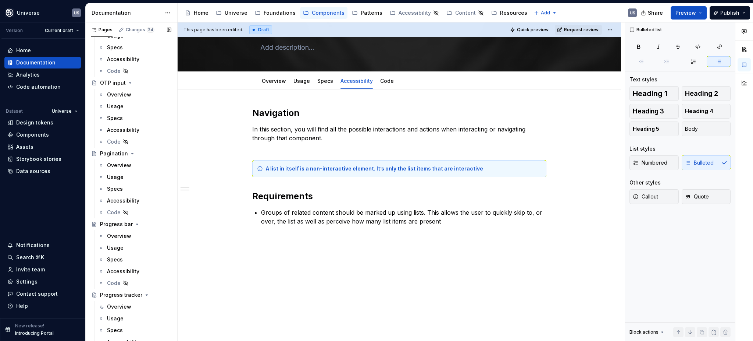
scroll to position [1569, 0]
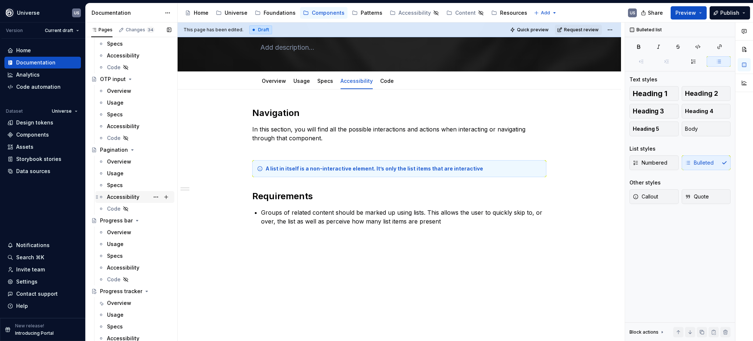
click at [128, 196] on div "Accessibility" at bounding box center [123, 196] width 32 height 7
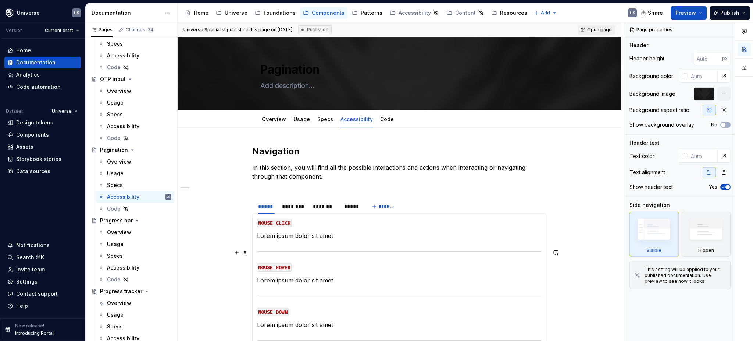
scroll to position [147, 0]
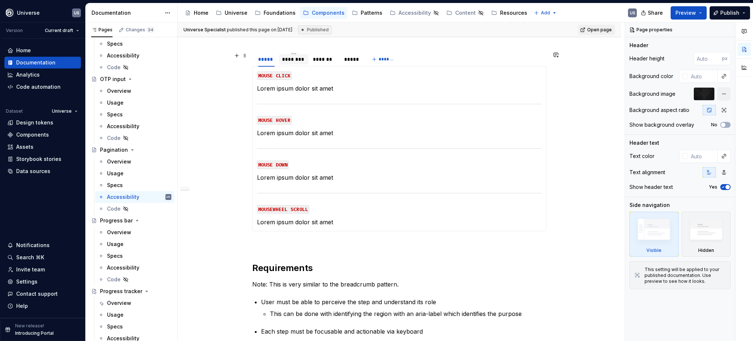
click at [298, 61] on div "********" at bounding box center [294, 59] width 24 height 7
type textarea "*"
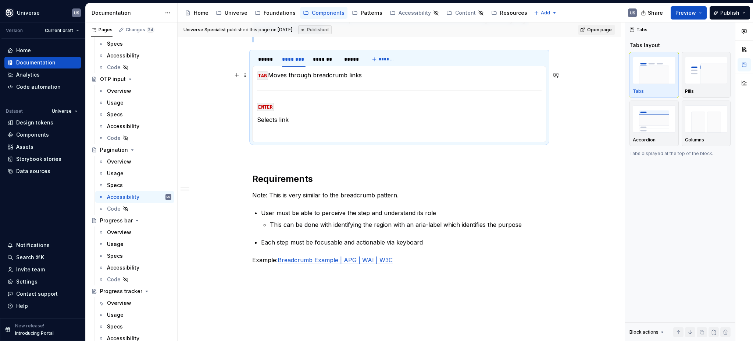
click at [269, 75] on p "TAB Moves through breadcrumb links" at bounding box center [399, 75] width 285 height 9
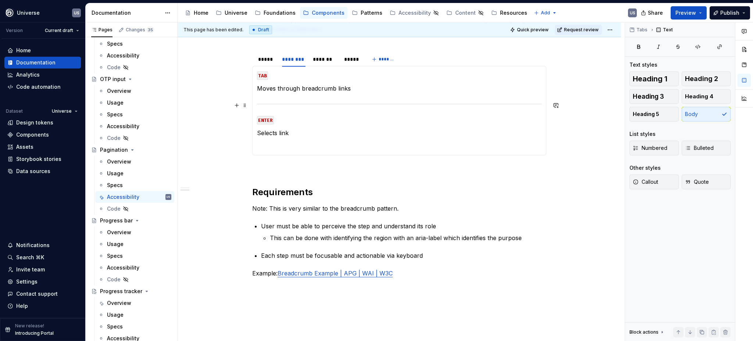
click at [313, 96] on section-item-column "TAB Moves through breadcrumb links ENTER Selects link" at bounding box center [399, 111] width 285 height 80
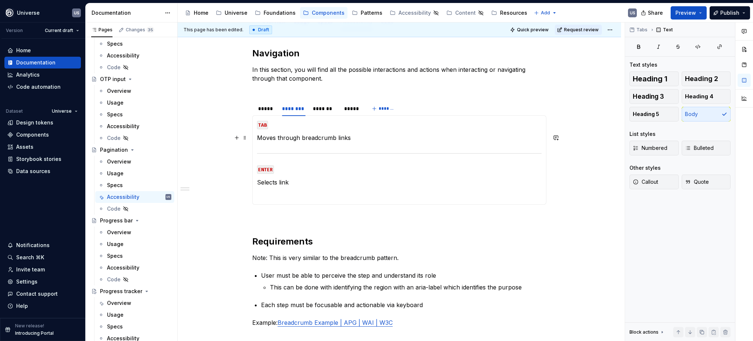
click at [301, 138] on p "Moves through breadcrumb links" at bounding box center [399, 137] width 285 height 9
drag, startPoint x: 301, startPoint y: 138, endPoint x: 349, endPoint y: 138, distance: 48.2
click at [349, 138] on p "Moves through breadcrumb links" at bounding box center [399, 137] width 285 height 9
click at [276, 139] on p "Moves through page numbers" at bounding box center [399, 137] width 285 height 9
click at [369, 139] on p "Moves focus through page numbers" at bounding box center [399, 137] width 285 height 9
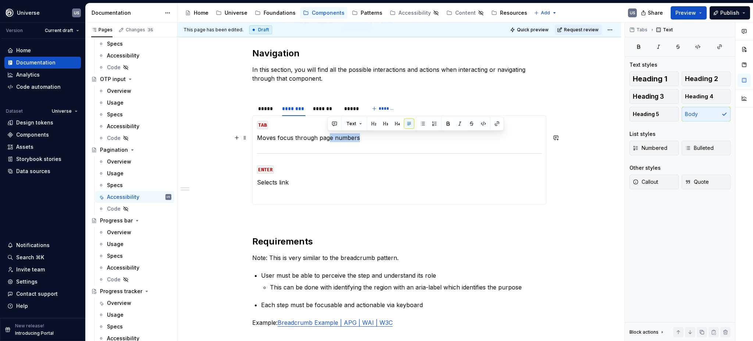
drag, startPoint x: 361, startPoint y: 138, endPoint x: 328, endPoint y: 138, distance: 32.7
click at [328, 138] on p "Moves focus through page numbers" at bounding box center [399, 137] width 285 height 9
click at [291, 182] on p "Selects link" at bounding box center [399, 182] width 285 height 9
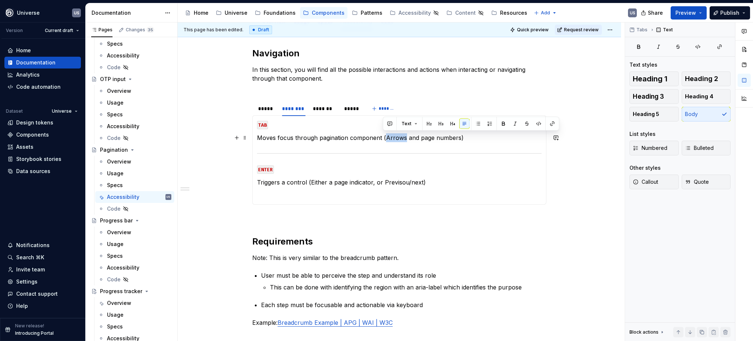
drag, startPoint x: 402, startPoint y: 136, endPoint x: 384, endPoint y: 136, distance: 18.0
click at [384, 136] on p "Moves focus through pagination component (Arrows and page numbers)" at bounding box center [399, 137] width 285 height 9
drag, startPoint x: 424, startPoint y: 138, endPoint x: 385, endPoint y: 136, distance: 39.0
click at [385, 136] on p "Moves focus through pagination component (Page indicator and page numbers)" at bounding box center [399, 137] width 285 height 9
drag, startPoint x: 476, startPoint y: 138, endPoint x: 452, endPoint y: 139, distance: 23.6
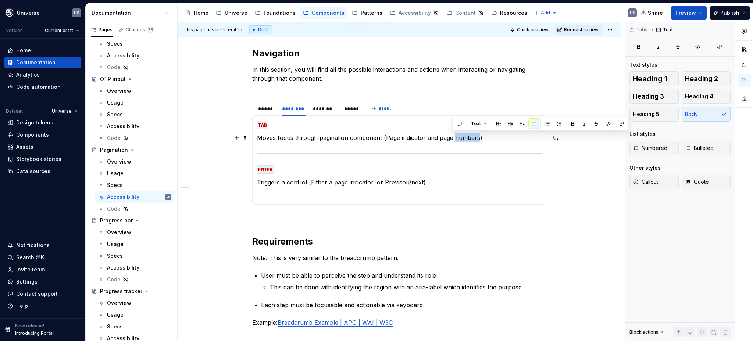
click at [452, 139] on p "Moves focus through pagination component (Page indicator and page numbers)" at bounding box center [399, 137] width 285 height 9
drag, startPoint x: 423, startPoint y: 138, endPoint x: 385, endPoint y: 138, distance: 38.3
click at [385, 138] on p "Moves focus through pagination component (Page indicator and page indicators)" at bounding box center [399, 137] width 285 height 9
click at [390, 138] on p "Moves focus through pagination component (PRevious/next and page indicators)" at bounding box center [399, 137] width 285 height 9
click at [280, 180] on p "Triggers a control (Either a page indicator, or Previsou/next)" at bounding box center [399, 182] width 285 height 9
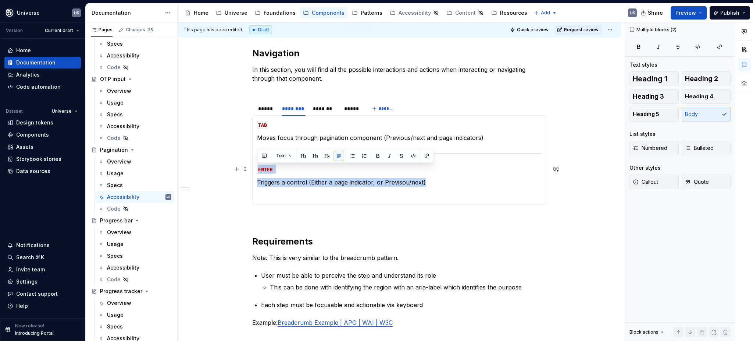
drag, startPoint x: 426, startPoint y: 181, endPoint x: 254, endPoint y: 167, distance: 172.8
click at [254, 167] on div "MOUSE CLICK Lorem ipsum dolor sit amet MOUSE HOVER Lorem ipsum dolor sit amet M…" at bounding box center [399, 159] width 294 height 89
copy section-item-column "ENTER Triggers a control (Either a page indicator, or Previsou/next)"
click at [443, 185] on p "Triggers a control (Either a page indicator, or Previsou/next)" at bounding box center [399, 182] width 285 height 9
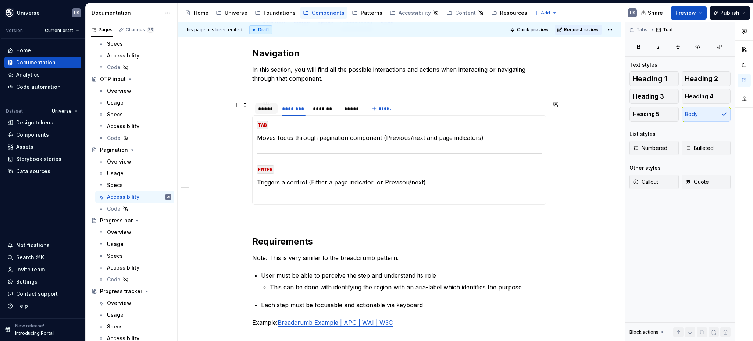
click at [269, 109] on div "*****" at bounding box center [266, 108] width 17 height 7
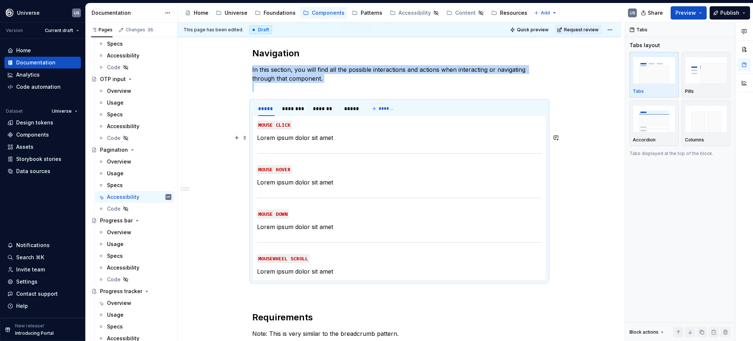
click at [313, 139] on p "Lorem ipsum dolor sit amet" at bounding box center [399, 137] width 285 height 9
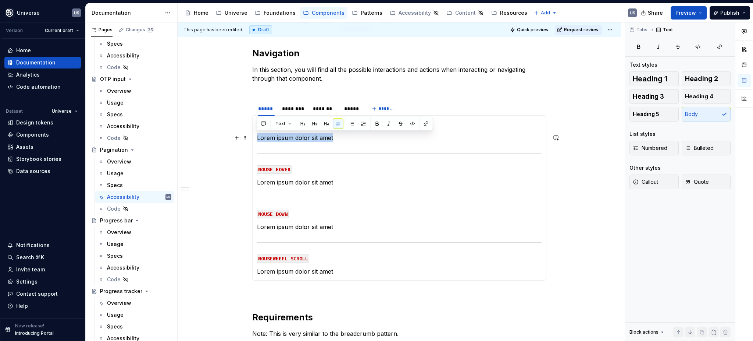
drag, startPoint x: 340, startPoint y: 139, endPoint x: 256, endPoint y: 136, distance: 83.6
click at [257, 136] on p "Lorem ipsum dolor sit amet" at bounding box center [399, 137] width 285 height 9
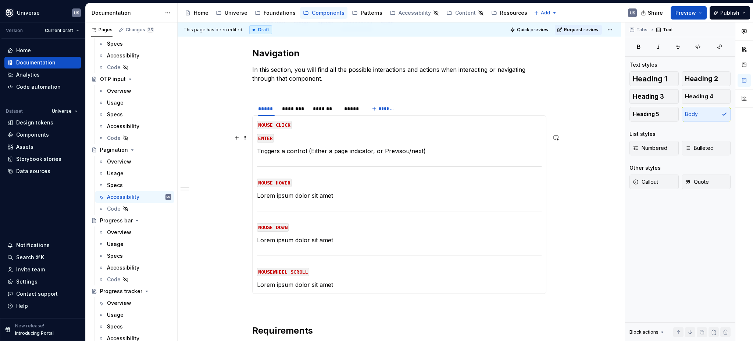
click at [284, 138] on p "ENTER" at bounding box center [399, 137] width 285 height 9
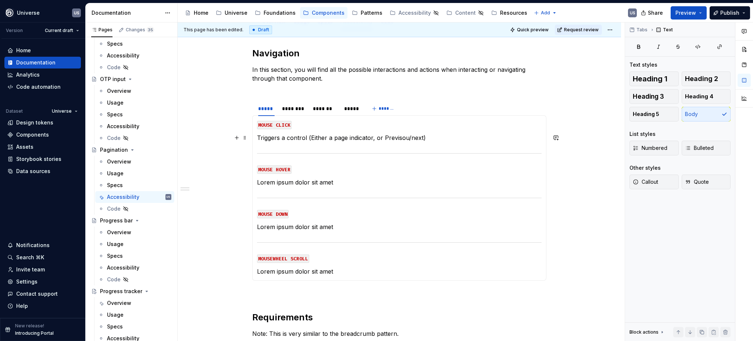
click at [357, 133] on p "Triggers a control (Either a page indicator, or Previsou/next)" at bounding box center [399, 137] width 285 height 9
click at [405, 139] on p "Triggers a control (Either a page indicator, or Previsou/next)" at bounding box center [399, 137] width 285 height 9
click at [298, 109] on div "********" at bounding box center [294, 108] width 24 height 7
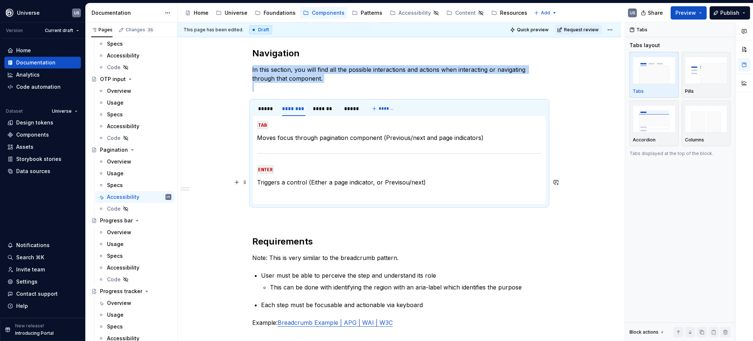
click at [404, 182] on p "Triggers a control (Either a page indicator, or Previsou/next)" at bounding box center [399, 182] width 285 height 9
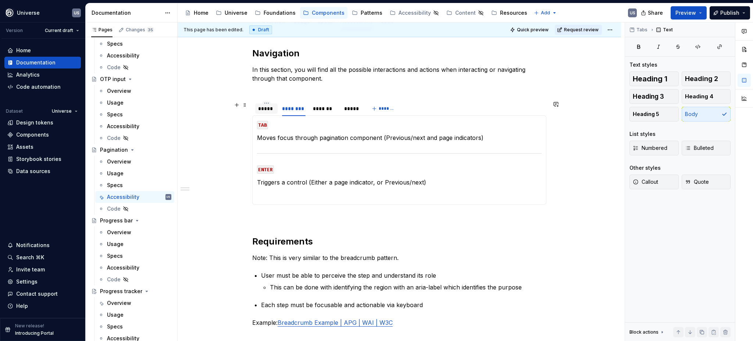
click at [270, 112] on div "*****" at bounding box center [266, 108] width 22 height 10
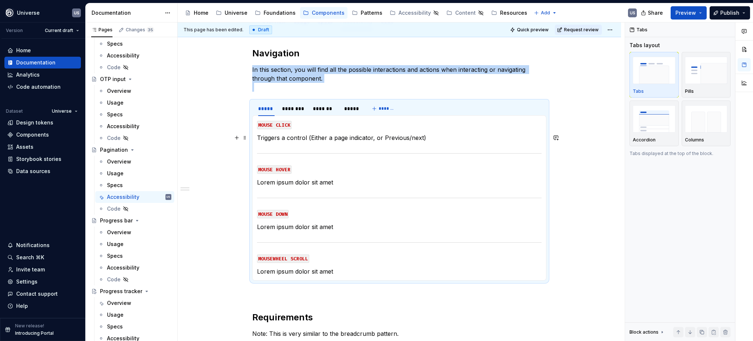
click at [381, 138] on p "Triggers a control (Either a page indicator, or Previous/next)" at bounding box center [399, 137] width 285 height 9
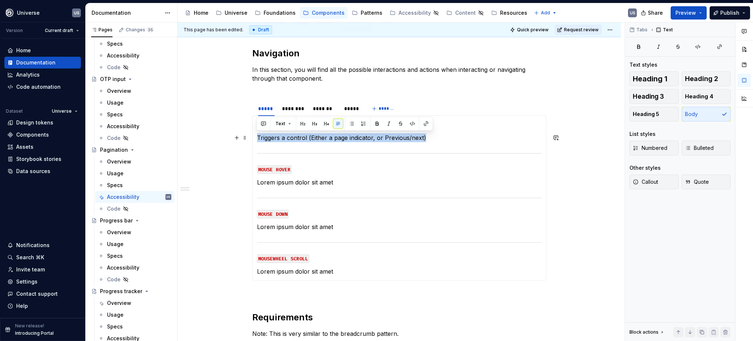
drag, startPoint x: 429, startPoint y: 138, endPoint x: 257, endPoint y: 139, distance: 171.8
click at [257, 139] on p "Triggers a control (Either a page indicator, or Previous/next)" at bounding box center [399, 137] width 285 height 9
copy p "Triggers a control (Either a page indicator, or Previous/next)"
click at [313, 109] on div "*******" at bounding box center [325, 108] width 24 height 7
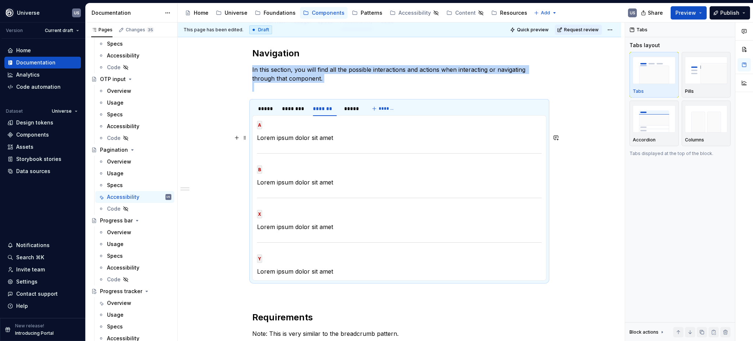
click at [315, 135] on p "Lorem ipsum dolor sit amet" at bounding box center [399, 137] width 285 height 9
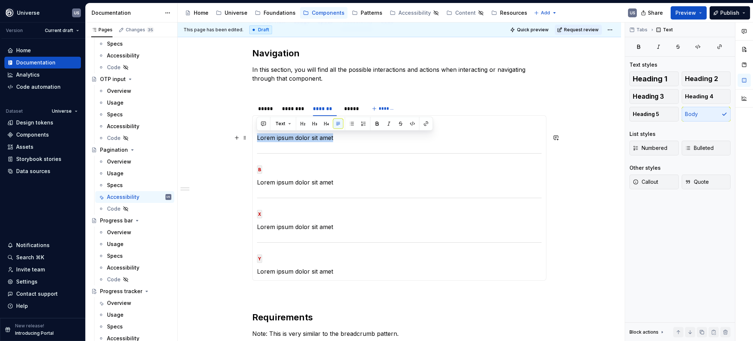
drag, startPoint x: 344, startPoint y: 138, endPoint x: 257, endPoint y: 139, distance: 86.8
click at [257, 139] on p "Lorem ipsum dolor sit amet" at bounding box center [399, 137] width 285 height 9
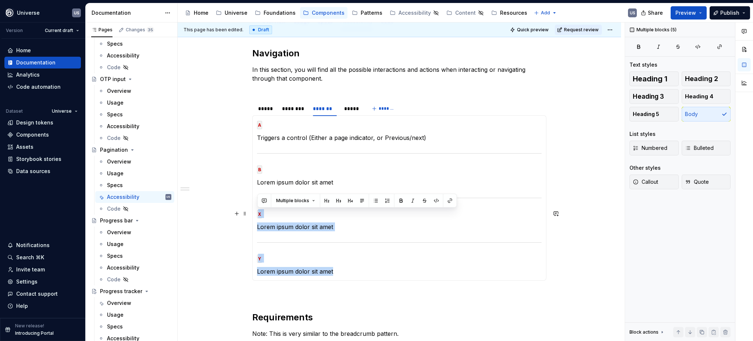
drag, startPoint x: 319, startPoint y: 267, endPoint x: 255, endPoint y: 211, distance: 85.0
click at [255, 211] on div "MOUSE CLICK Triggers a control (Either a page indicator, or Previous/next) MOUS…" at bounding box center [399, 197] width 294 height 165
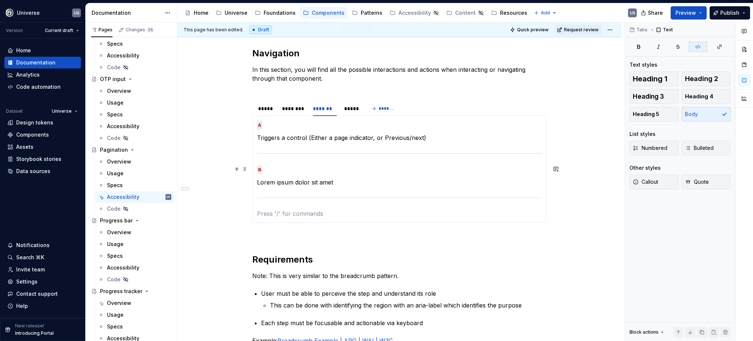
click at [292, 170] on p "B" at bounding box center [399, 168] width 285 height 9
click at [289, 108] on div "********" at bounding box center [294, 108] width 24 height 7
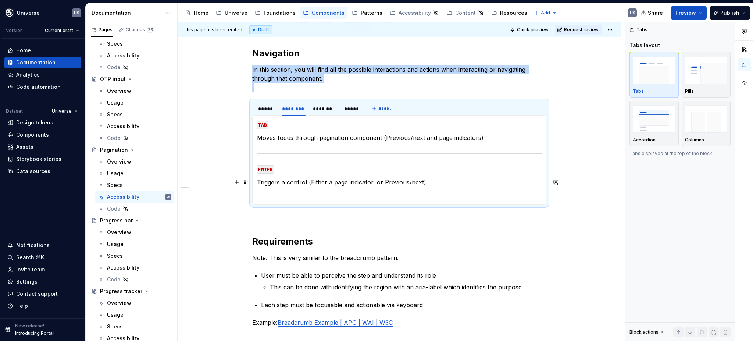
click at [380, 180] on p "Triggers a control (Either a page indicator, or Previous/next)" at bounding box center [399, 182] width 285 height 9
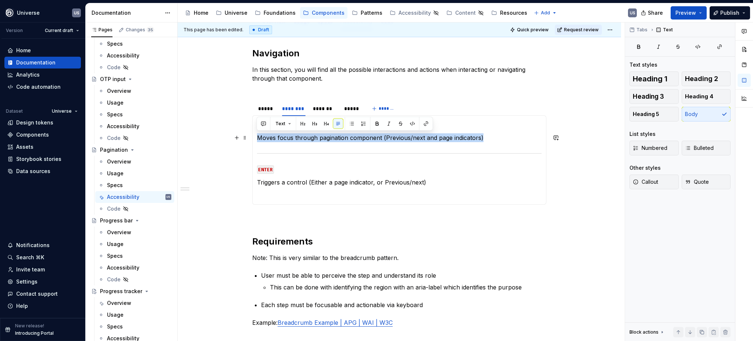
drag, startPoint x: 502, startPoint y: 135, endPoint x: 258, endPoint y: 136, distance: 244.6
click at [258, 136] on p "Moves focus through pagination component (Previous/next and page indicators)" at bounding box center [399, 137] width 285 height 9
copy p "Moves focus through pagination component (Previous/next and page indicators)"
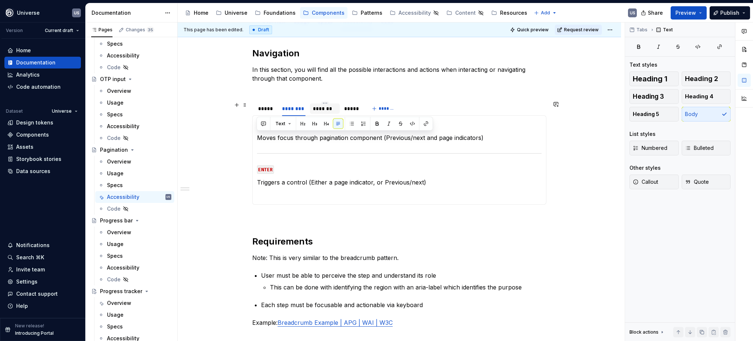
click at [326, 108] on div "*******" at bounding box center [325, 108] width 24 height 7
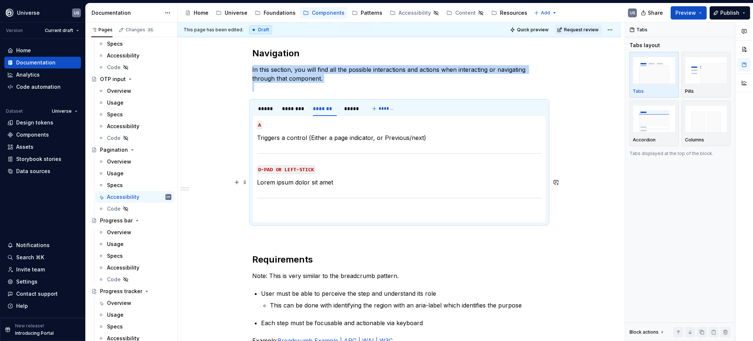
click at [331, 181] on p "Lorem ipsum dolor sit amet" at bounding box center [399, 182] width 285 height 9
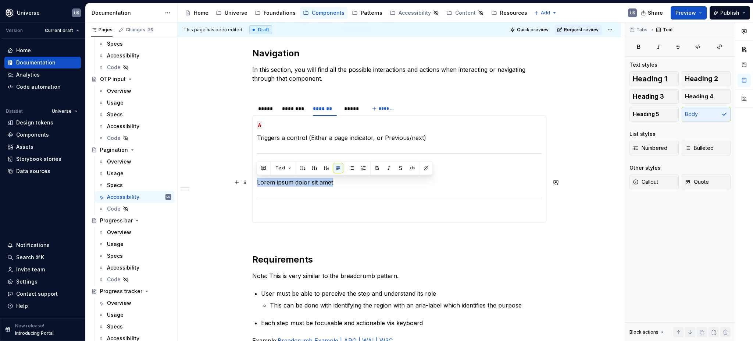
drag, startPoint x: 336, startPoint y: 182, endPoint x: 256, endPoint y: 180, distance: 79.5
click at [257, 180] on p "Lorem ipsum dolor sit amet" at bounding box center [399, 182] width 285 height 9
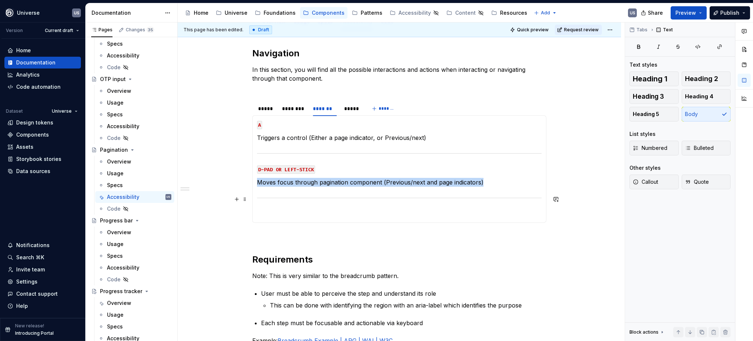
click at [291, 197] on div at bounding box center [399, 197] width 285 height 5
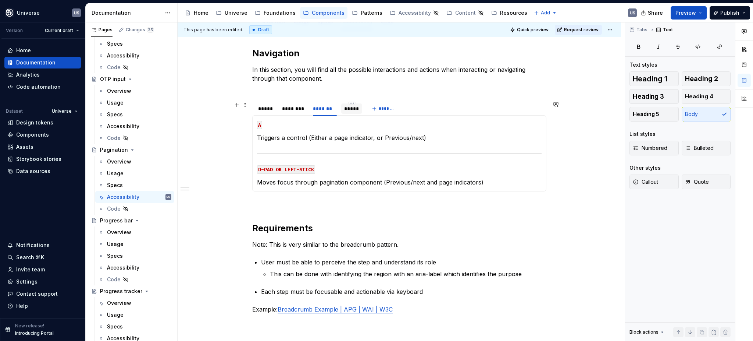
click at [348, 109] on div "*****" at bounding box center [351, 108] width 15 height 7
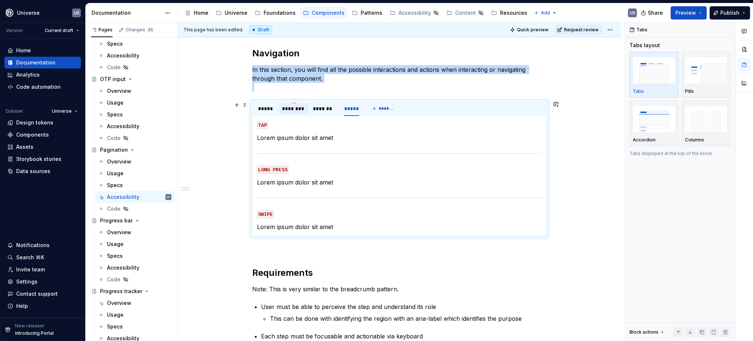
click at [301, 109] on div "********" at bounding box center [294, 108] width 24 height 7
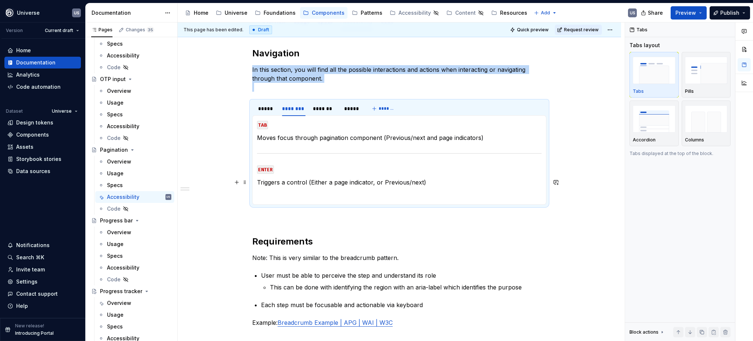
click at [448, 182] on p "Triggers a control (Either a page indicator, or Previous/next)" at bounding box center [399, 182] width 285 height 9
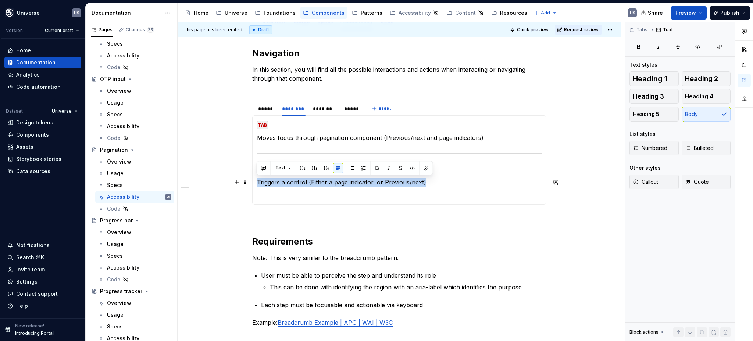
drag, startPoint x: 426, startPoint y: 181, endPoint x: 257, endPoint y: 181, distance: 168.9
click at [257, 181] on p "Triggers a control (Either a page indicator, or Previous/next)" at bounding box center [399, 182] width 285 height 9
copy p "Triggers a control (Either a page indicator, or Previous/next)"
click at [354, 108] on div "*****" at bounding box center [351, 108] width 15 height 7
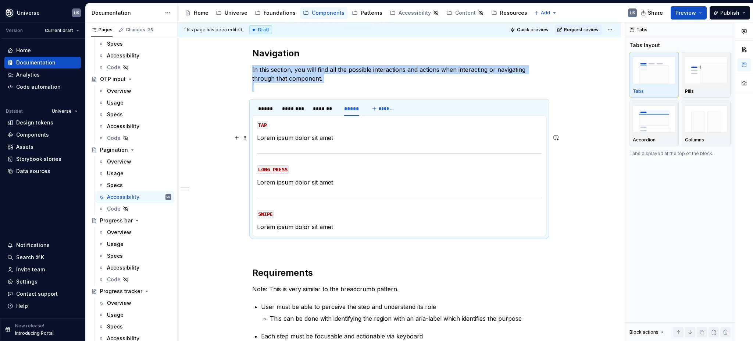
click at [337, 138] on p "Lorem ipsum dolor sit amet" at bounding box center [399, 137] width 285 height 9
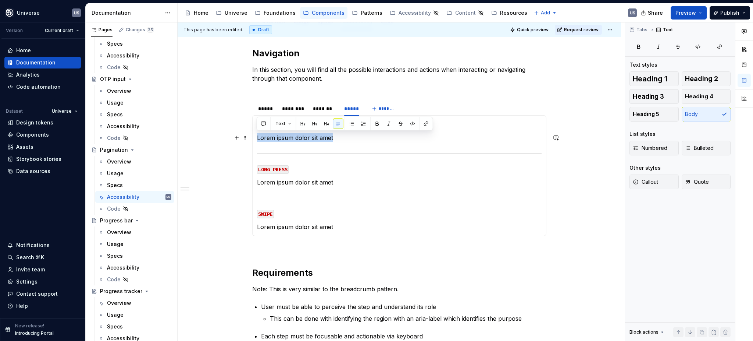
drag, startPoint x: 338, startPoint y: 138, endPoint x: 256, endPoint y: 139, distance: 82.8
click at [256, 139] on div "MOUSE CLICK Triggers a control (Either a page indicator, or Previous/next) MOUS…" at bounding box center [399, 175] width 294 height 121
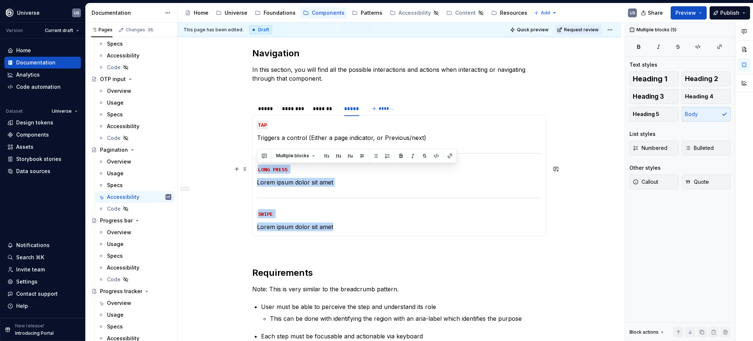
drag, startPoint x: 345, startPoint y: 228, endPoint x: 256, endPoint y: 169, distance: 106.3
click at [257, 169] on section-item-column "TAP Triggers a control (Either a page indicator, or Previous/next) LONG PRESS L…" at bounding box center [399, 175] width 285 height 111
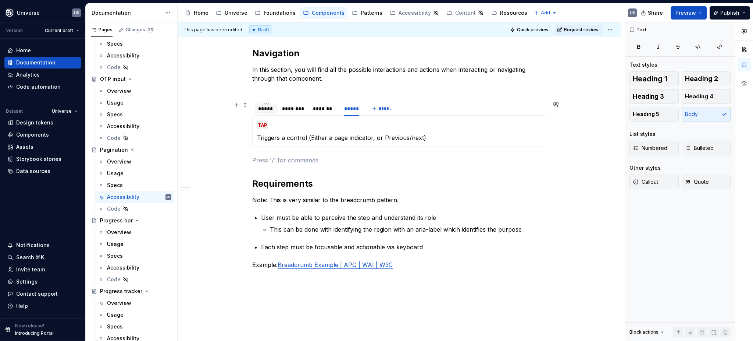
click at [262, 109] on div "*****" at bounding box center [266, 108] width 17 height 7
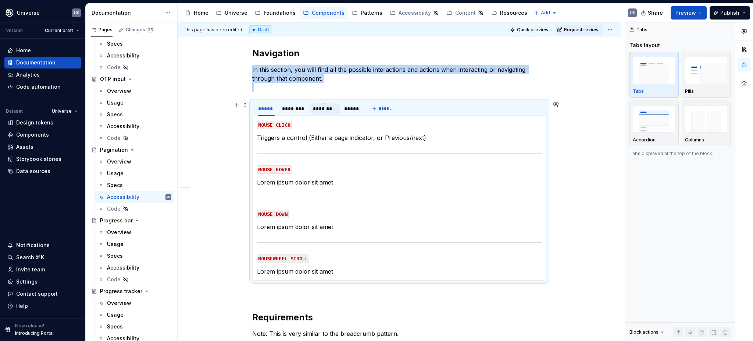
click at [323, 109] on div "*******" at bounding box center [325, 108] width 24 height 7
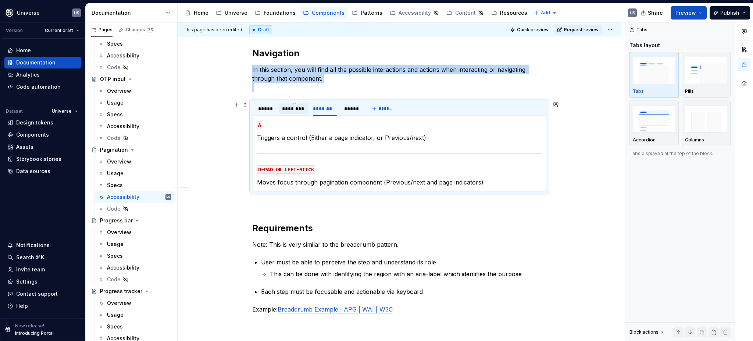
click at [295, 110] on div "********" at bounding box center [294, 108] width 24 height 7
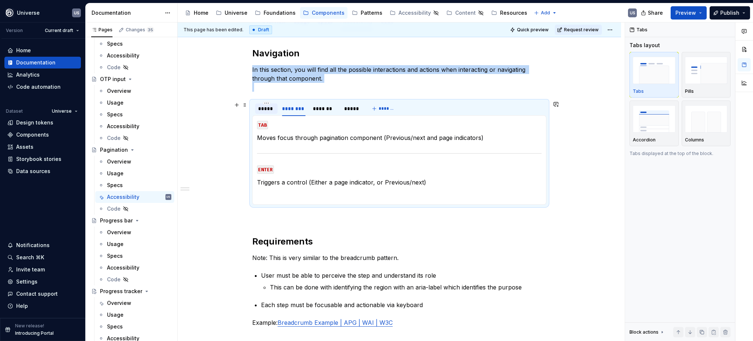
click at [266, 110] on div "*****" at bounding box center [266, 108] width 17 height 7
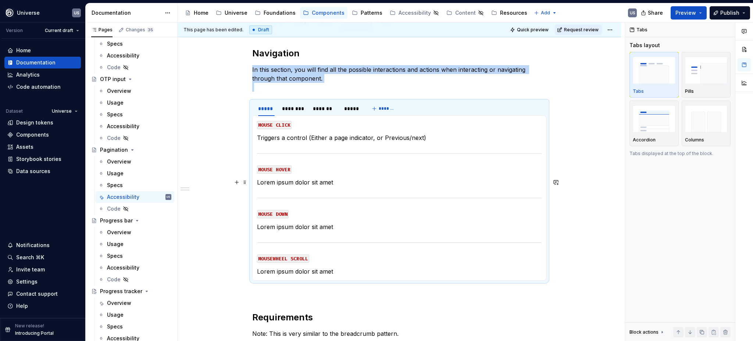
click at [340, 181] on p "Lorem ipsum dolor sit amet" at bounding box center [399, 182] width 285 height 9
click at [310, 183] on p "Lorem ipsum dolor sit amet" at bounding box center [399, 182] width 285 height 9
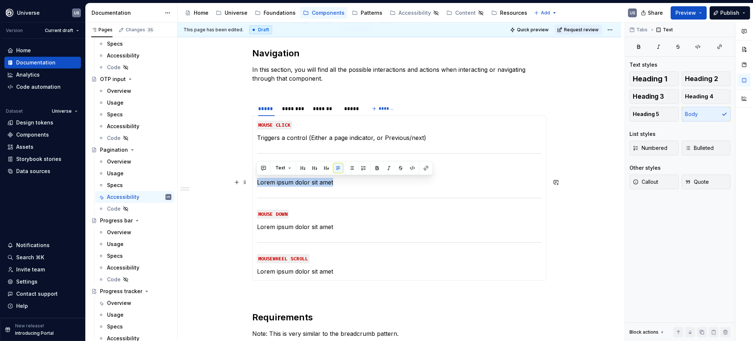
drag, startPoint x: 332, startPoint y: 181, endPoint x: 256, endPoint y: 181, distance: 75.8
click at [257, 181] on p "Lorem ipsum dolor sit amet" at bounding box center [399, 182] width 285 height 9
drag, startPoint x: 256, startPoint y: 181, endPoint x: 396, endPoint y: 185, distance: 139.8
click at [396, 185] on p "Displays hover state of the interactive elements" at bounding box center [399, 182] width 285 height 9
copy p "Displays hover state of the interactive elements"
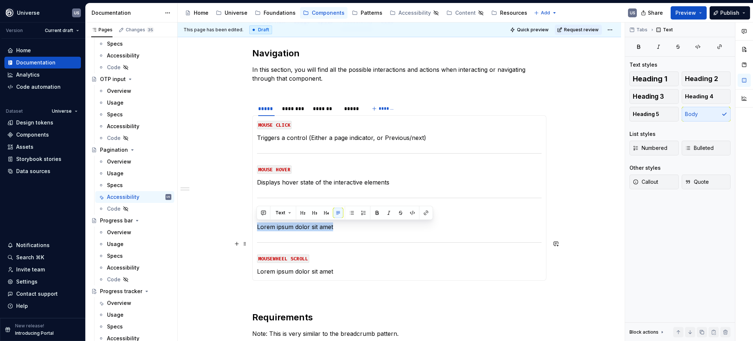
drag, startPoint x: 258, startPoint y: 227, endPoint x: 337, endPoint y: 231, distance: 79.6
click at [337, 231] on section-item-column "MOUSE CLICK Triggers a control (Either a page indicator, or Previous/next) MOUS…" at bounding box center [399, 198] width 285 height 156
drag, startPoint x: 282, startPoint y: 227, endPoint x: 298, endPoint y: 227, distance: 15.8
click at [298, 227] on p "Displays hover state of the interactive elements" at bounding box center [399, 226] width 285 height 9
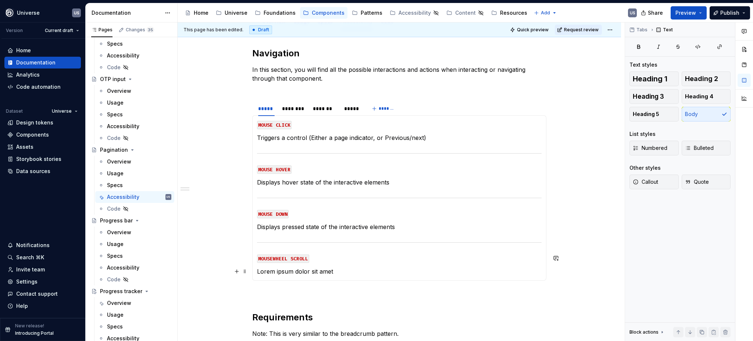
click at [342, 279] on div "MOUSE CLICK Triggers a control (Either a page indicator, or Previous/next) MOUS…" at bounding box center [399, 197] width 294 height 165
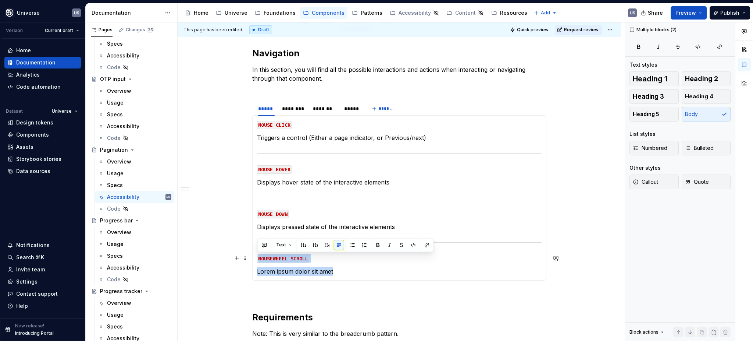
drag, startPoint x: 337, startPoint y: 272, endPoint x: 256, endPoint y: 256, distance: 82.9
click at [257, 256] on section-item-column "MOUSE CLICK Triggers a control (Either a page indicator, or Previous/next) MOUS…" at bounding box center [399, 198] width 285 height 156
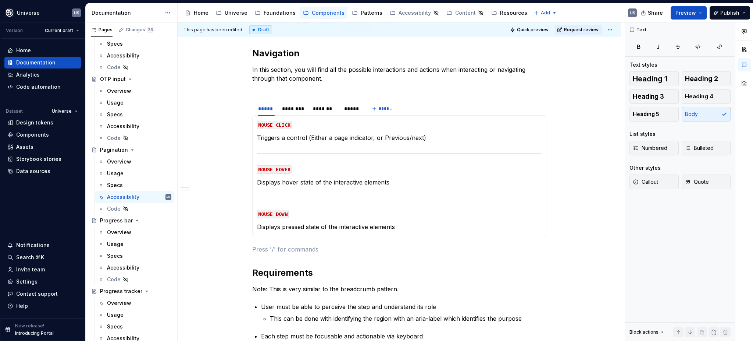
type textarea "*"
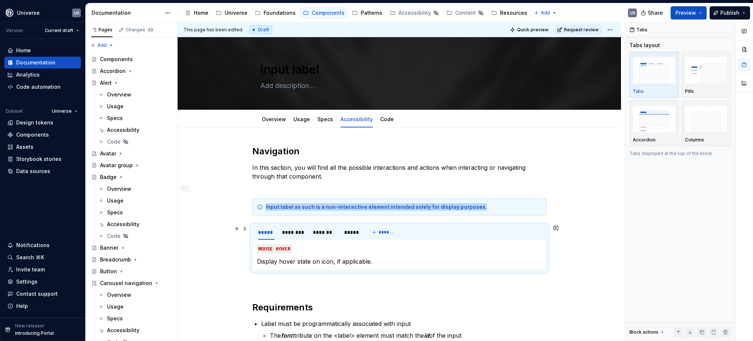
scroll to position [883, 0]
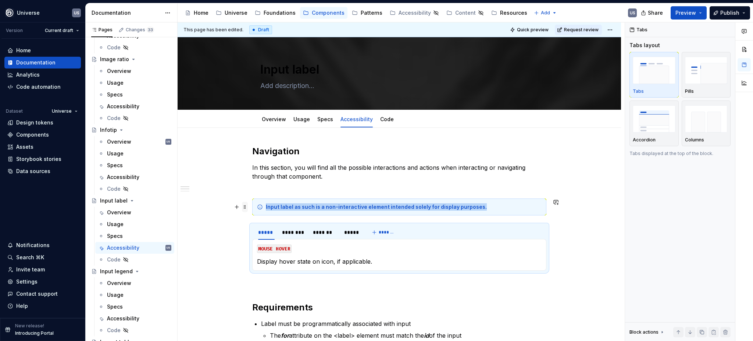
click at [246, 209] on span at bounding box center [245, 207] width 6 height 10
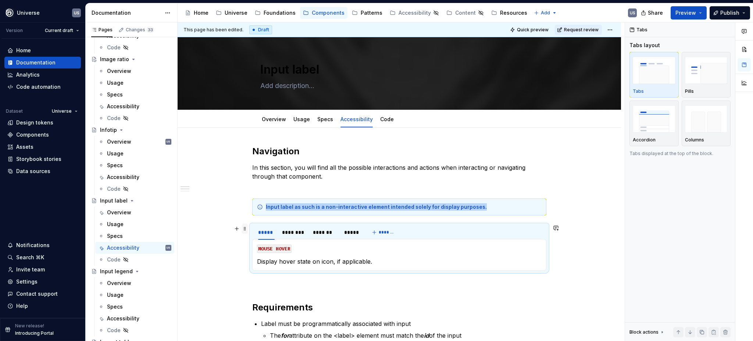
click at [244, 229] on span at bounding box center [245, 228] width 6 height 10
click at [245, 227] on span at bounding box center [245, 228] width 6 height 10
click at [242, 228] on span at bounding box center [245, 228] width 6 height 10
click at [257, 293] on div "Delete" at bounding box center [279, 293] width 48 height 7
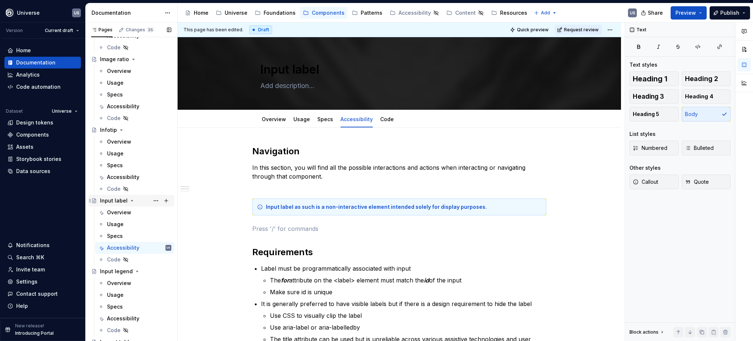
click at [130, 202] on icon "Page tree" at bounding box center [132, 201] width 6 height 6
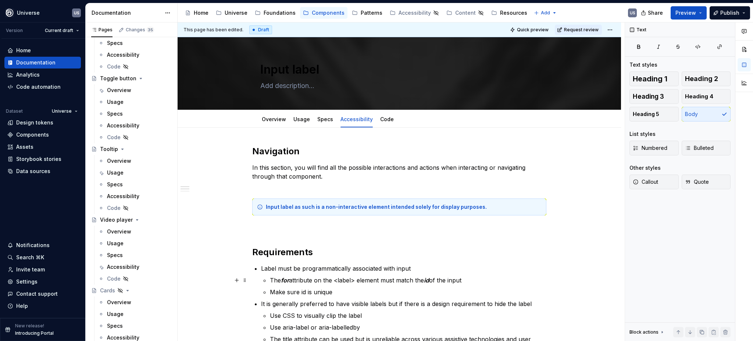
scroll to position [49, 0]
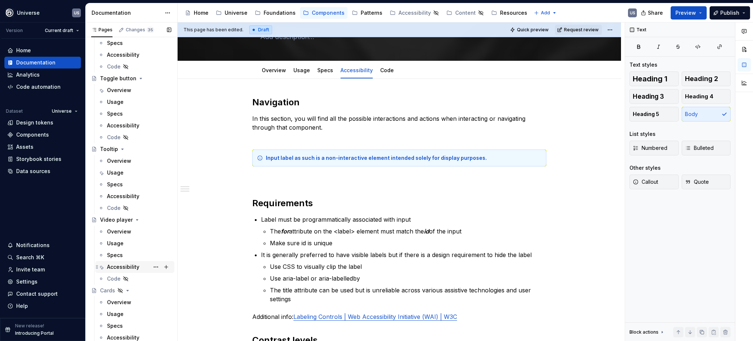
click at [126, 265] on div "Accessibility" at bounding box center [123, 266] width 32 height 7
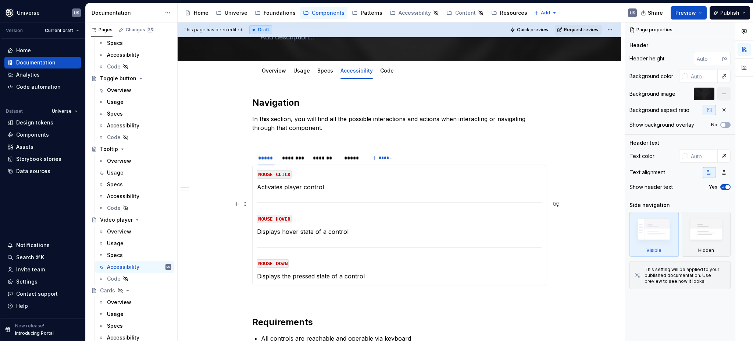
scroll to position [49, 0]
click at [319, 158] on div "*******" at bounding box center [325, 157] width 24 height 7
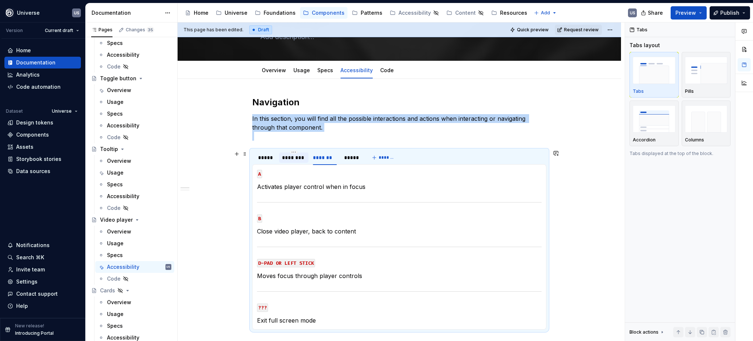
click at [299, 158] on div "********" at bounding box center [294, 157] width 24 height 7
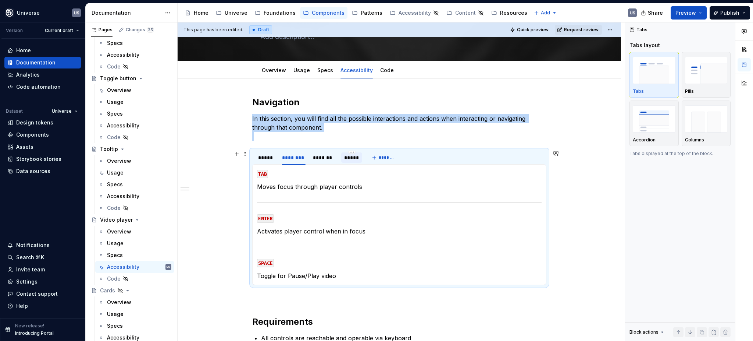
click at [348, 159] on div "*****" at bounding box center [351, 157] width 15 height 7
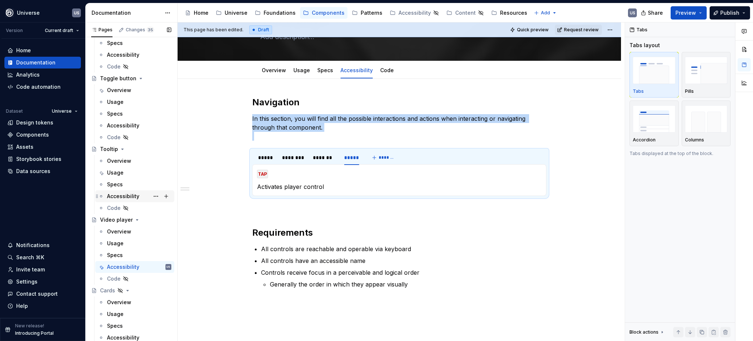
click at [125, 196] on div "Accessibility" at bounding box center [123, 195] width 32 height 7
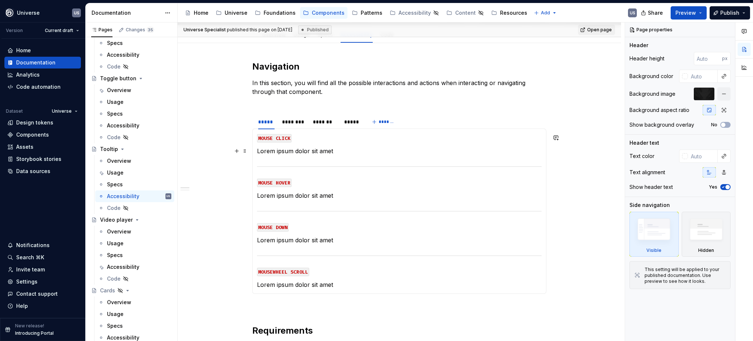
scroll to position [98, 0]
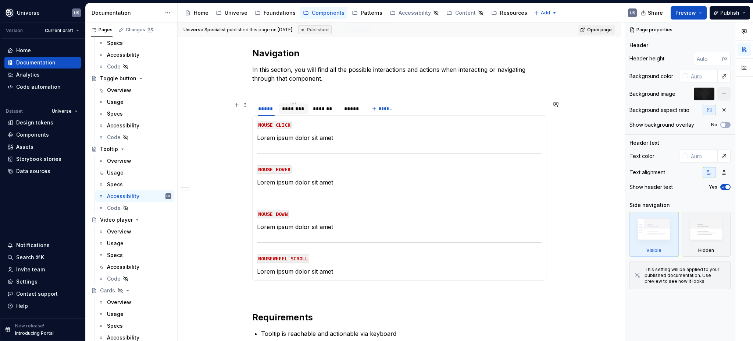
click at [289, 109] on div "********" at bounding box center [294, 108] width 24 height 7
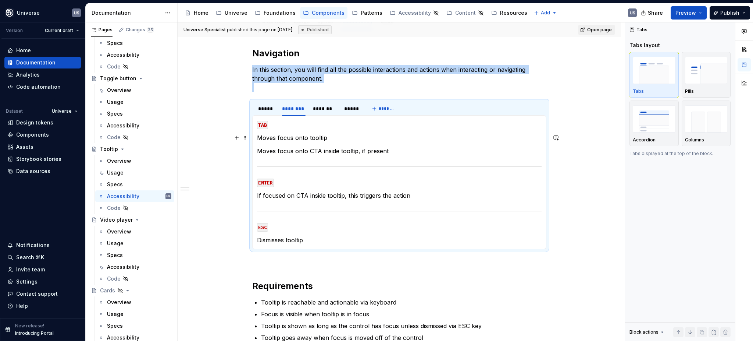
click at [341, 138] on p "Moves focus onto tooltip" at bounding box center [399, 137] width 285 height 9
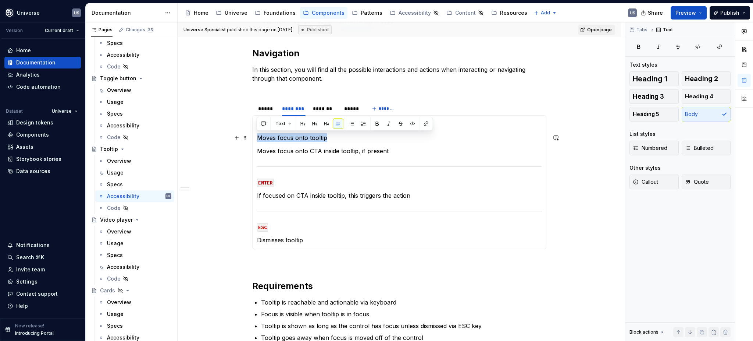
drag, startPoint x: 334, startPoint y: 138, endPoint x: 256, endPoint y: 135, distance: 78.0
click at [257, 135] on p "Moves focus onto tooltip" at bounding box center [399, 137] width 285 height 9
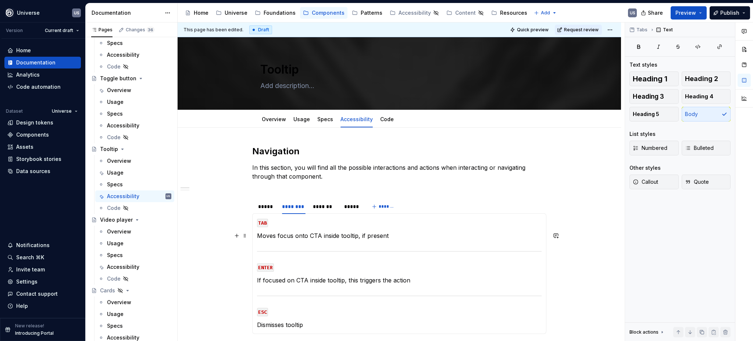
scroll to position [49, 0]
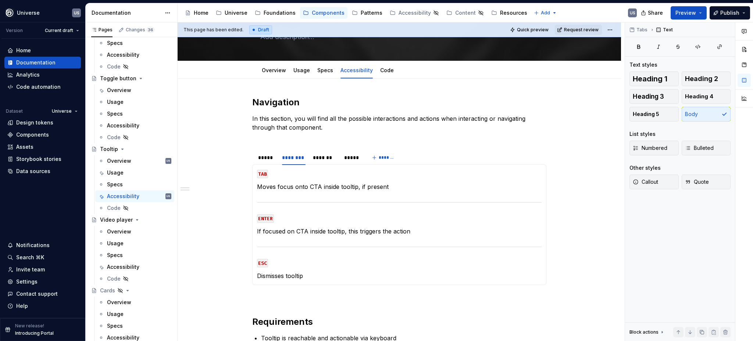
type textarea "*"
click at [343, 188] on p "Moves focus onto CTA inside tooltip, if present" at bounding box center [399, 186] width 285 height 9
click at [366, 182] on p "Moves focus onto CTA inside tooltip, if present" at bounding box center [399, 186] width 285 height 9
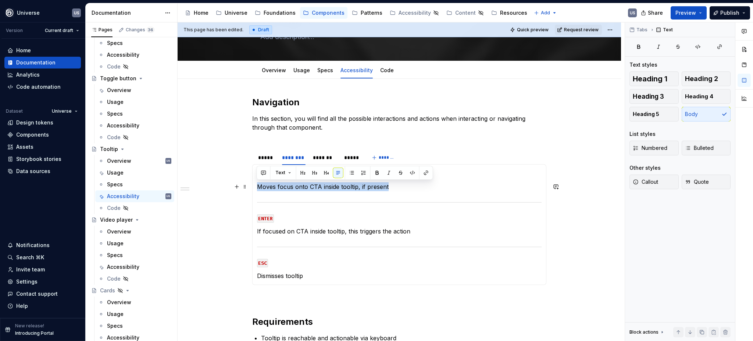
drag, startPoint x: 397, startPoint y: 187, endPoint x: 258, endPoint y: 185, distance: 139.8
click at [258, 185] on p "Moves focus onto CTA inside tooltip, if present" at bounding box center [399, 186] width 285 height 9
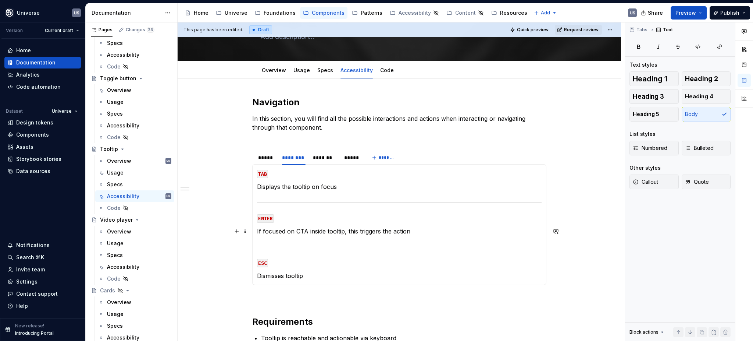
click at [384, 229] on p "If focused on CTA inside tooltip, this triggers the action" at bounding box center [399, 231] width 285 height 9
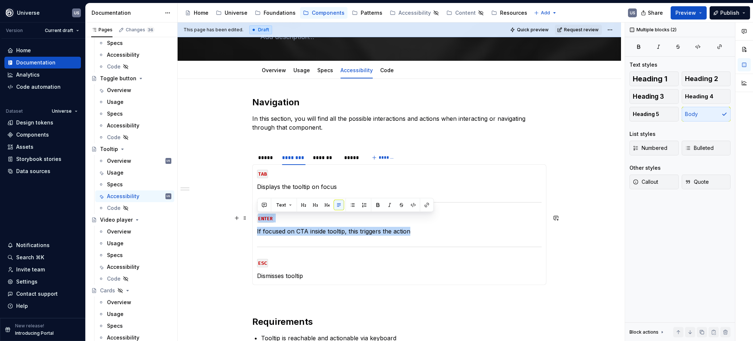
drag, startPoint x: 422, startPoint y: 231, endPoint x: 255, endPoint y: 217, distance: 167.6
click at [255, 217] on div "MOUSE CLICK Lorem ipsum dolor sit amet MOUSE HOVER Lorem ipsum dolor sit amet M…" at bounding box center [399, 224] width 294 height 121
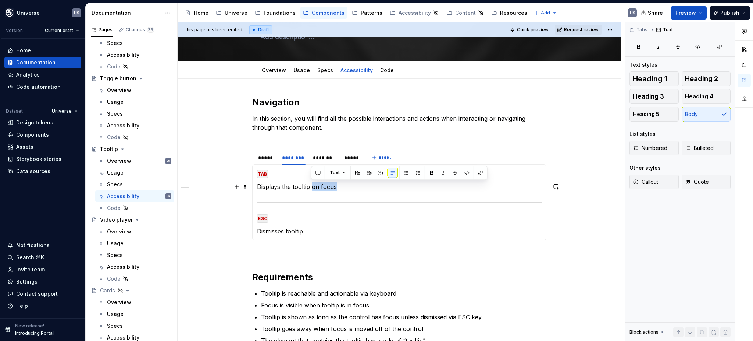
drag, startPoint x: 311, startPoint y: 186, endPoint x: 337, endPoint y: 185, distance: 26.5
click at [337, 185] on p "Displays the tooltip on focus" at bounding box center [399, 186] width 285 height 9
click at [255, 185] on div "MOUSE CLICK Lorem ipsum dolor sit amet MOUSE HOVER Lorem ipsum dolor sit amet M…" at bounding box center [399, 202] width 294 height 76
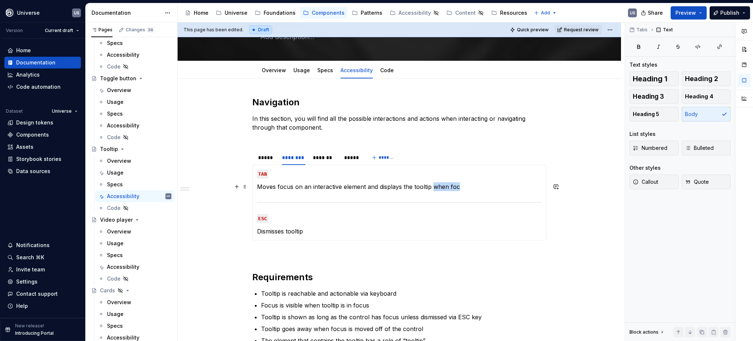
drag, startPoint x: 432, startPoint y: 186, endPoint x: 479, endPoint y: 187, distance: 47.5
click at [480, 187] on p "Moves focus on an interactive element and displays the tooltip when foc" at bounding box center [399, 186] width 285 height 9
click at [331, 189] on p "Moves focus on an interactive element and displays the tooltip" at bounding box center [399, 186] width 285 height 9
click at [330, 161] on div "*******" at bounding box center [324, 157] width 29 height 10
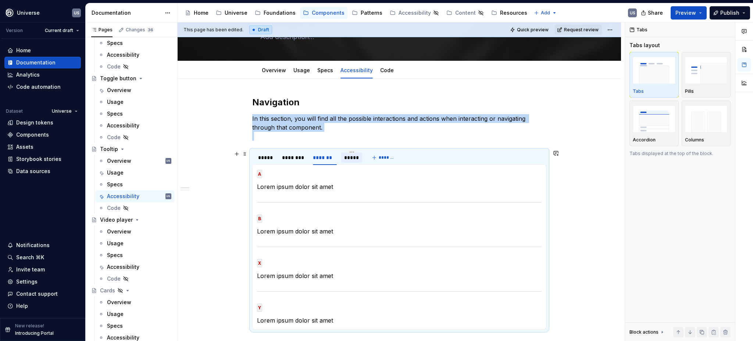
click at [346, 159] on div "*****" at bounding box center [351, 157] width 15 height 7
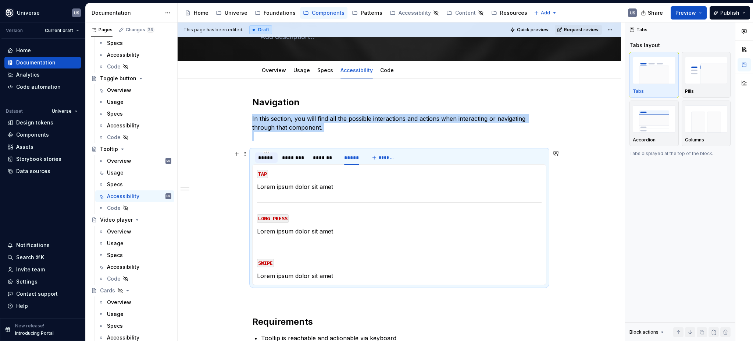
click at [270, 160] on div "*****" at bounding box center [266, 157] width 17 height 7
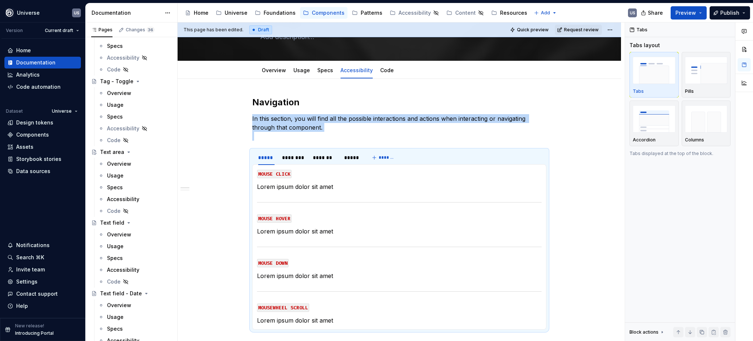
scroll to position [2738, 0]
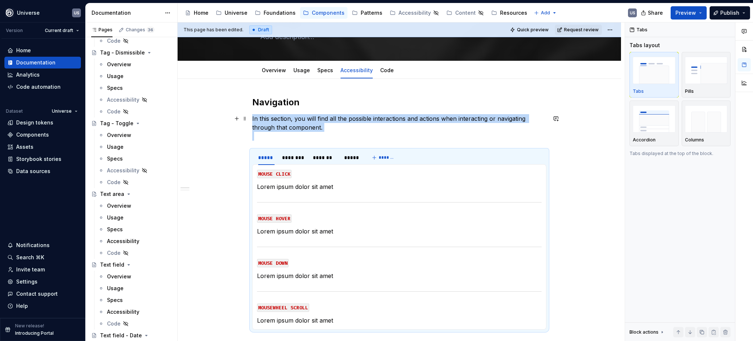
click at [271, 139] on p "In this section, you will find all the possible interactions and actions when i…" at bounding box center [399, 127] width 294 height 26
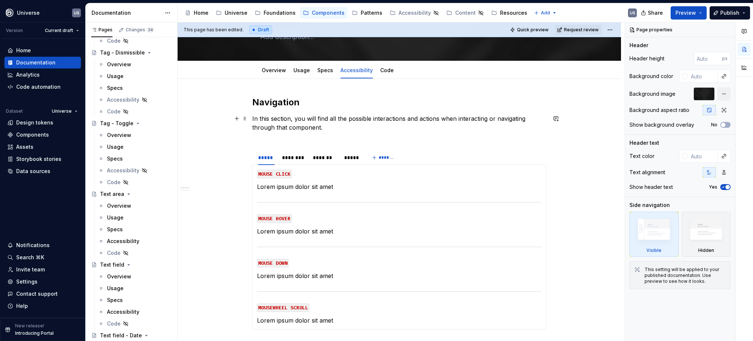
click at [269, 140] on p "In this section, you will find all the possible interactions and actions when i…" at bounding box center [399, 127] width 294 height 26
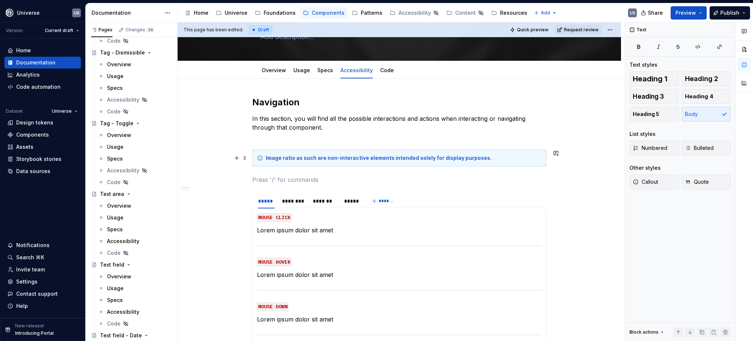
click at [280, 159] on strong "Image ratio as such are non-interactive elements intended solely for display pu…" at bounding box center [379, 158] width 226 height 6
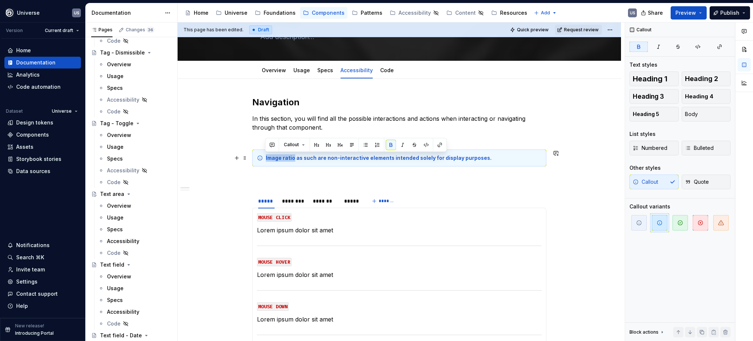
drag, startPoint x: 293, startPoint y: 157, endPoint x: 243, endPoint y: 165, distance: 50.6
click at [263, 158] on div "Image ratio as such are non-interactive elements intended solely for display pu…" at bounding box center [399, 157] width 294 height 17
drag, startPoint x: 293, startPoint y: 158, endPoint x: 320, endPoint y: 163, distance: 27.1
click at [322, 161] on div "The tooltip as such are non-interactive elements intended solely for display pu…" at bounding box center [399, 157] width 294 height 17
drag, startPoint x: 298, startPoint y: 157, endPoint x: 315, endPoint y: 159, distance: 16.3
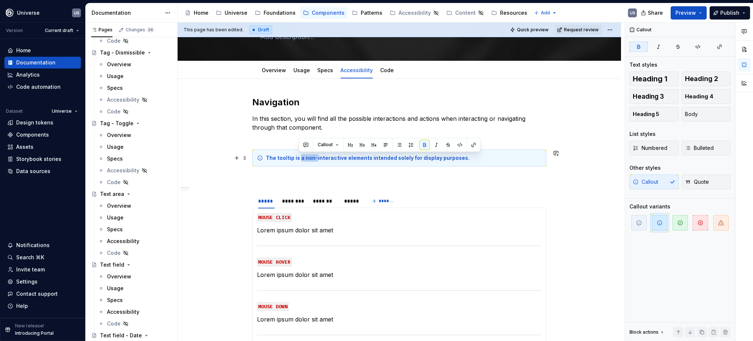
click at [315, 159] on strong "The tooltip is a non-interactive elements intended solely for display purposes." at bounding box center [368, 158] width 204 height 6
click at [292, 157] on strong "The tooltip is not an interactive elements intended solely for display purposes." at bounding box center [368, 158] width 205 height 6
click at [386, 157] on strong "The tooltip in itself is not an interactive elements intended solely for displa…" at bounding box center [378, 158] width 225 height 6
drag, startPoint x: 318, startPoint y: 156, endPoint x: 334, endPoint y: 158, distance: 15.5
click at [334, 158] on strong "The tooltip in itself is not an interactive elements intended solely for displa…" at bounding box center [378, 158] width 225 height 6
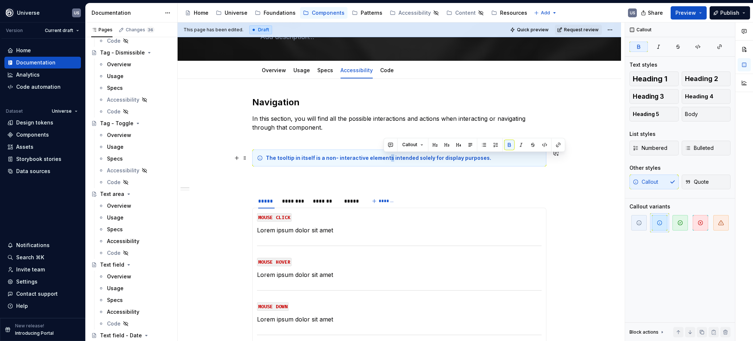
click at [386, 159] on strong "The tooltip in itself is a non- interactive elements intended solely for displa…" at bounding box center [379, 158] width 226 height 6
drag, startPoint x: 485, startPoint y: 157, endPoint x: 387, endPoint y: 159, distance: 98.2
click at [387, 159] on div "The tooltip in itself is a non- interactive element, intended solely for displa…" at bounding box center [404, 157] width 276 height 7
drag, startPoint x: 504, startPoint y: 159, endPoint x: 494, endPoint y: 159, distance: 9.2
click at [494, 158] on strong "The tooltip in itself is a non- interactive element, it is the result of an int…" at bounding box center [400, 158] width 268 height 6
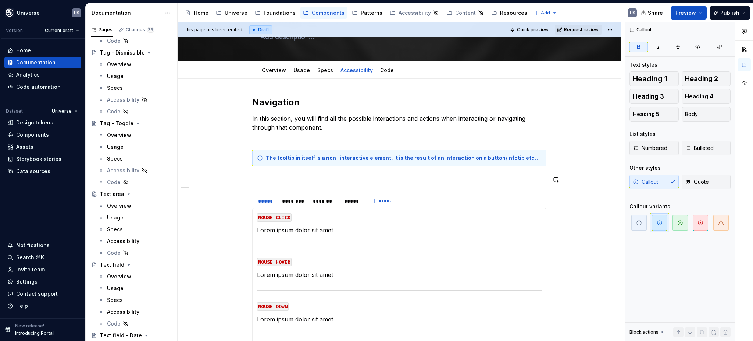
click at [437, 174] on div "Navigation In this section, you will find all the possible interactions and act…" at bounding box center [399, 301] width 294 height 410
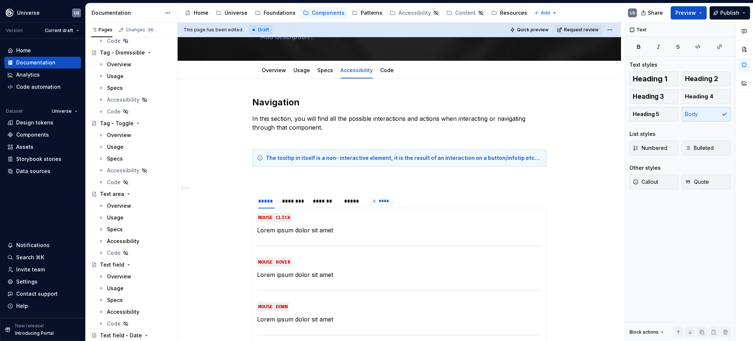
type textarea "*"
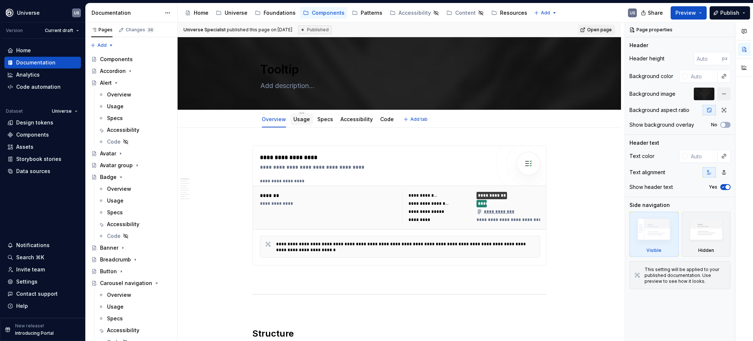
click at [295, 120] on link "Usage" at bounding box center [302, 119] width 17 height 6
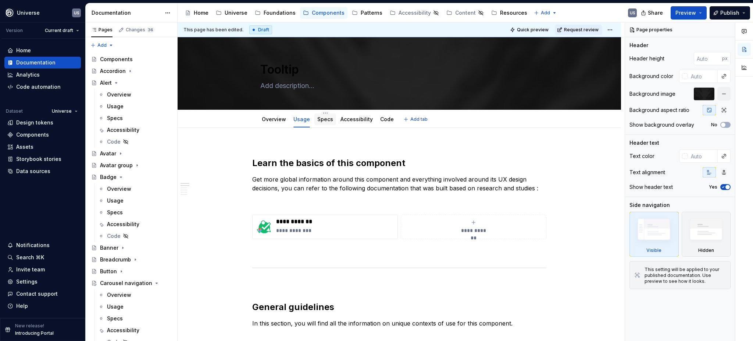
click at [324, 124] on div "Specs" at bounding box center [326, 119] width 22 height 12
click at [325, 123] on div "Specs" at bounding box center [325, 119] width 16 height 9
click at [318, 120] on link "Specs" at bounding box center [325, 119] width 16 height 6
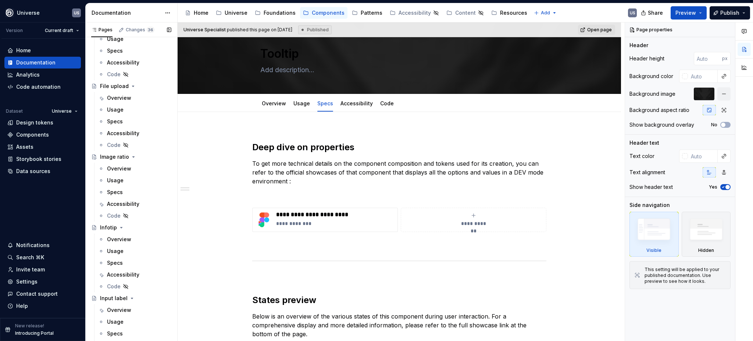
scroll to position [736, 0]
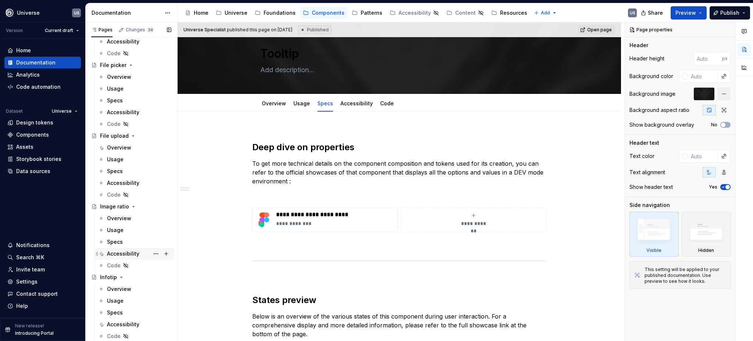
click at [116, 251] on div "Accessibility" at bounding box center [123, 253] width 32 height 7
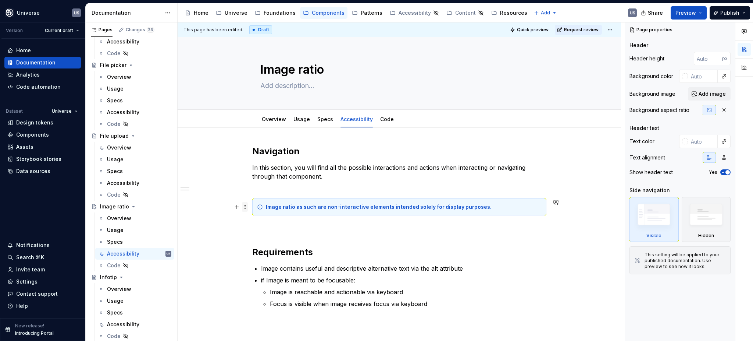
click at [246, 206] on span at bounding box center [245, 207] width 6 height 10
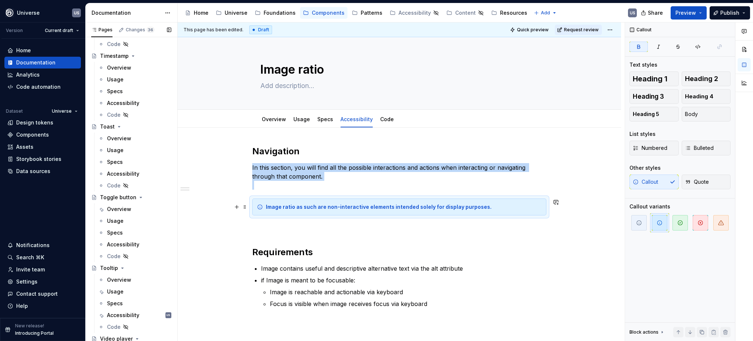
scroll to position [3163, 0]
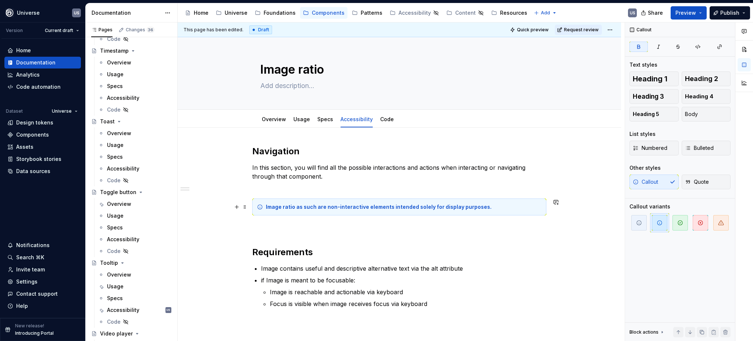
click at [250, 207] on div "Navigation In this section, you will find all the possible interactions and act…" at bounding box center [400, 282] width 444 height 309
click at [244, 206] on span at bounding box center [245, 207] width 6 height 10
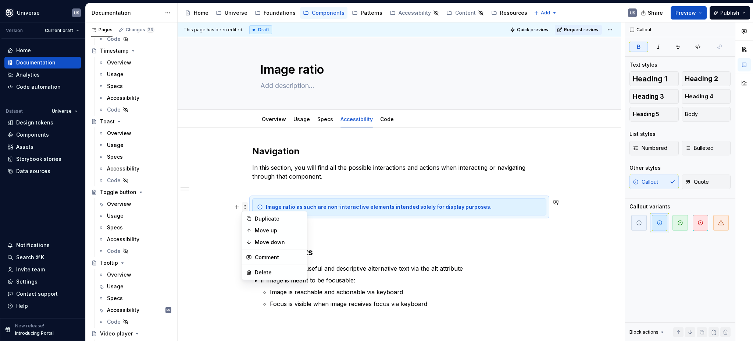
click at [248, 204] on div "Navigation In this section, you will find all the possible interactions and act…" at bounding box center [400, 282] width 444 height 309
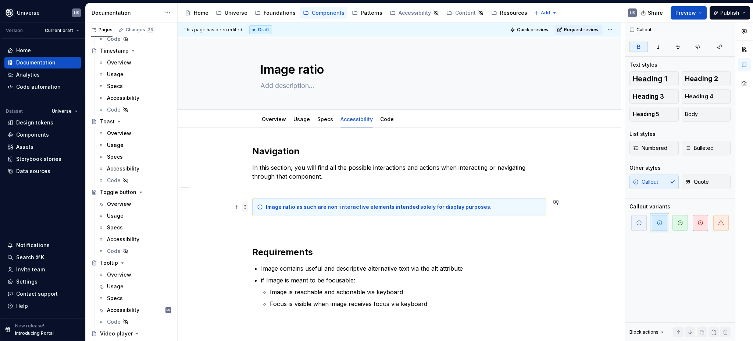
click at [244, 206] on span at bounding box center [245, 207] width 6 height 10
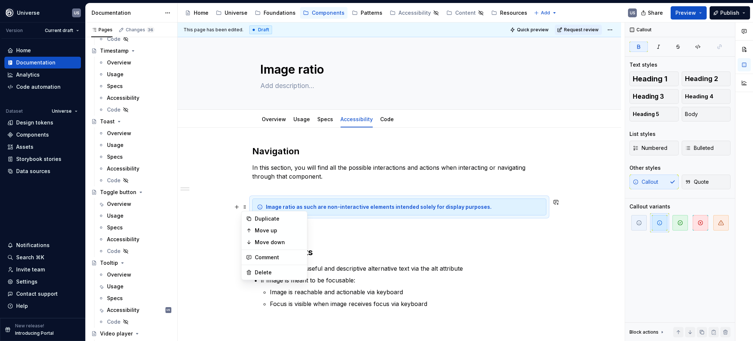
click at [284, 206] on strong "Image ratio as such are non-interactive elements intended solely for display pu…" at bounding box center [379, 206] width 226 height 6
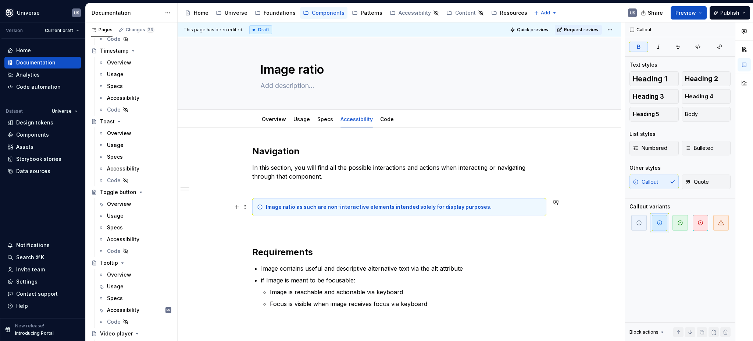
click at [255, 204] on div "Image ratio as such are non-interactive elements intended solely for display pu…" at bounding box center [399, 206] width 294 height 17
click at [249, 197] on div "Navigation In this section, you will find all the possible interactions and act…" at bounding box center [400, 282] width 444 height 309
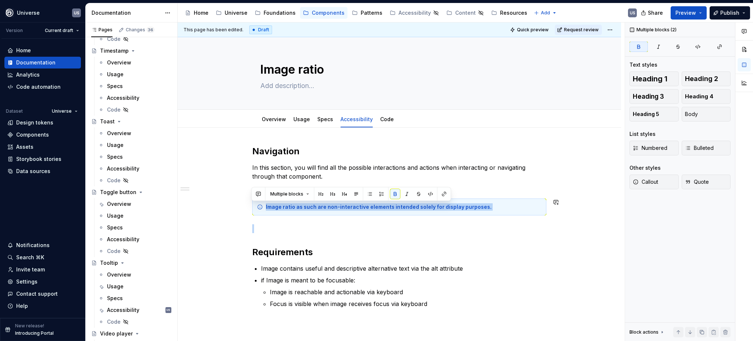
drag, startPoint x: 252, startPoint y: 194, endPoint x: 313, endPoint y: 221, distance: 67.0
click at [313, 221] on div "Navigation In this section, you will find all the possible interactions and act…" at bounding box center [399, 235] width 294 height 180
copy strong "Image ratio as such are non-interactive elements intended solely for display pu…"
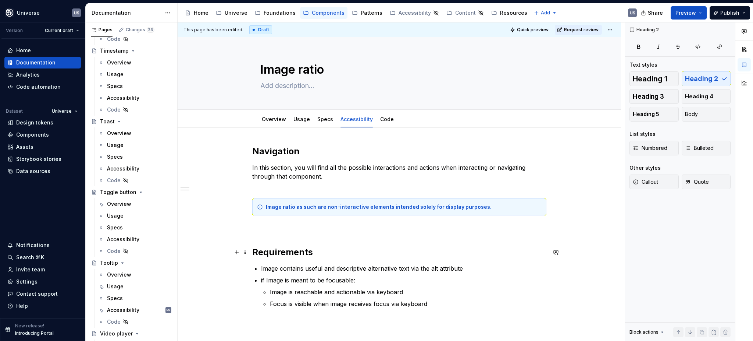
click at [429, 246] on h2 "Requirements" at bounding box center [399, 252] width 294 height 12
click at [274, 123] on div "Overview" at bounding box center [274, 119] width 24 height 9
type textarea "*"
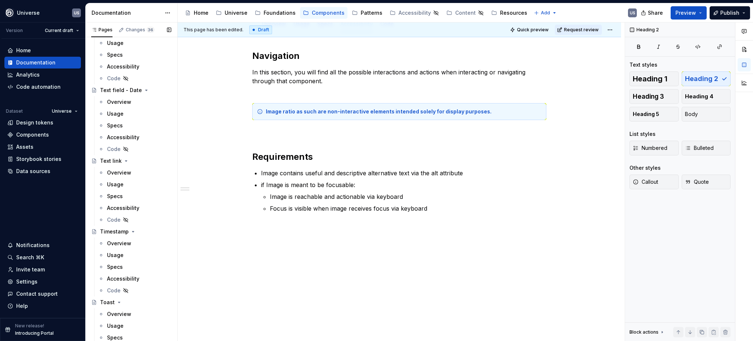
scroll to position [2885, 0]
